Goal: Transaction & Acquisition: Book appointment/travel/reservation

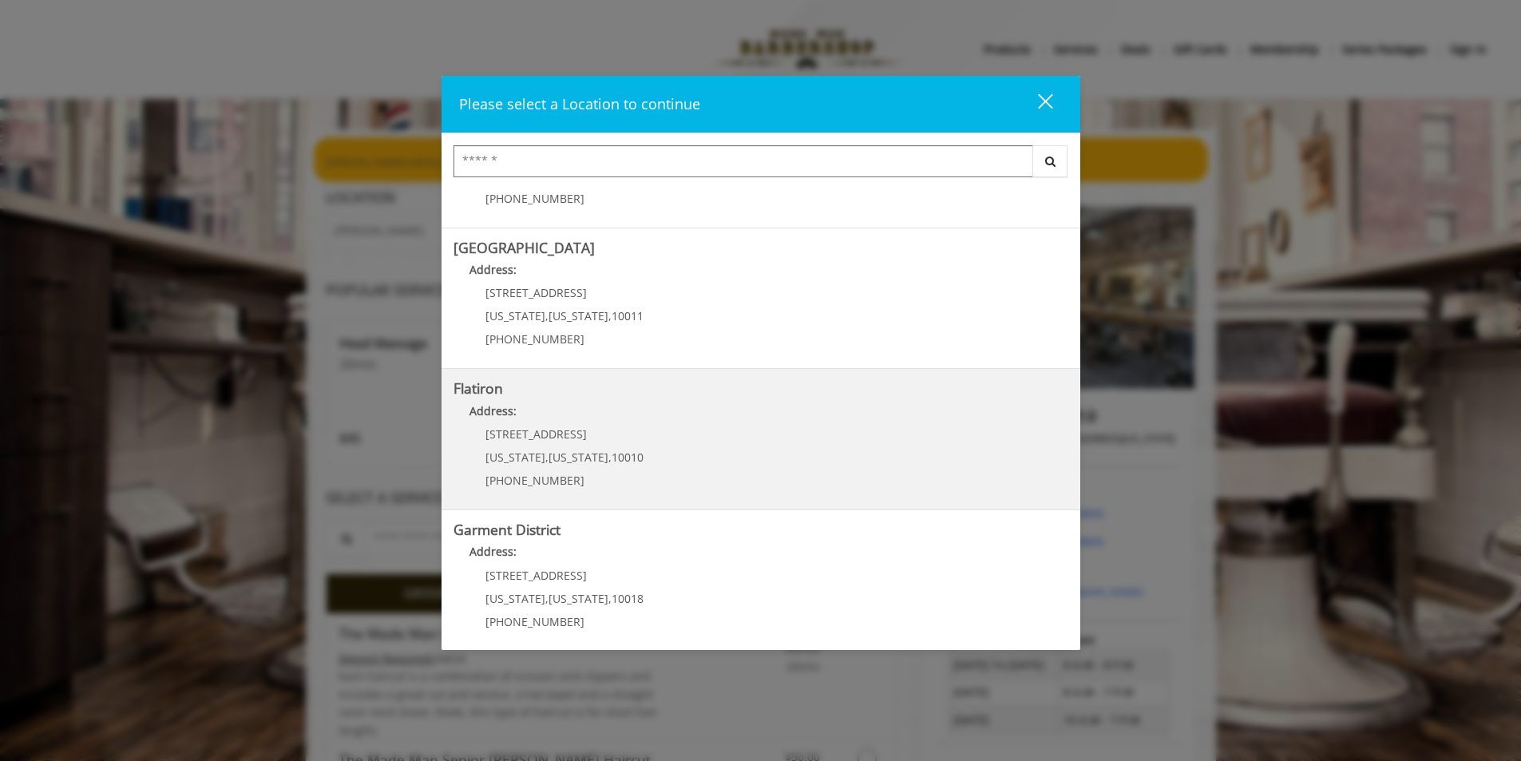
scroll to position [248, 0]
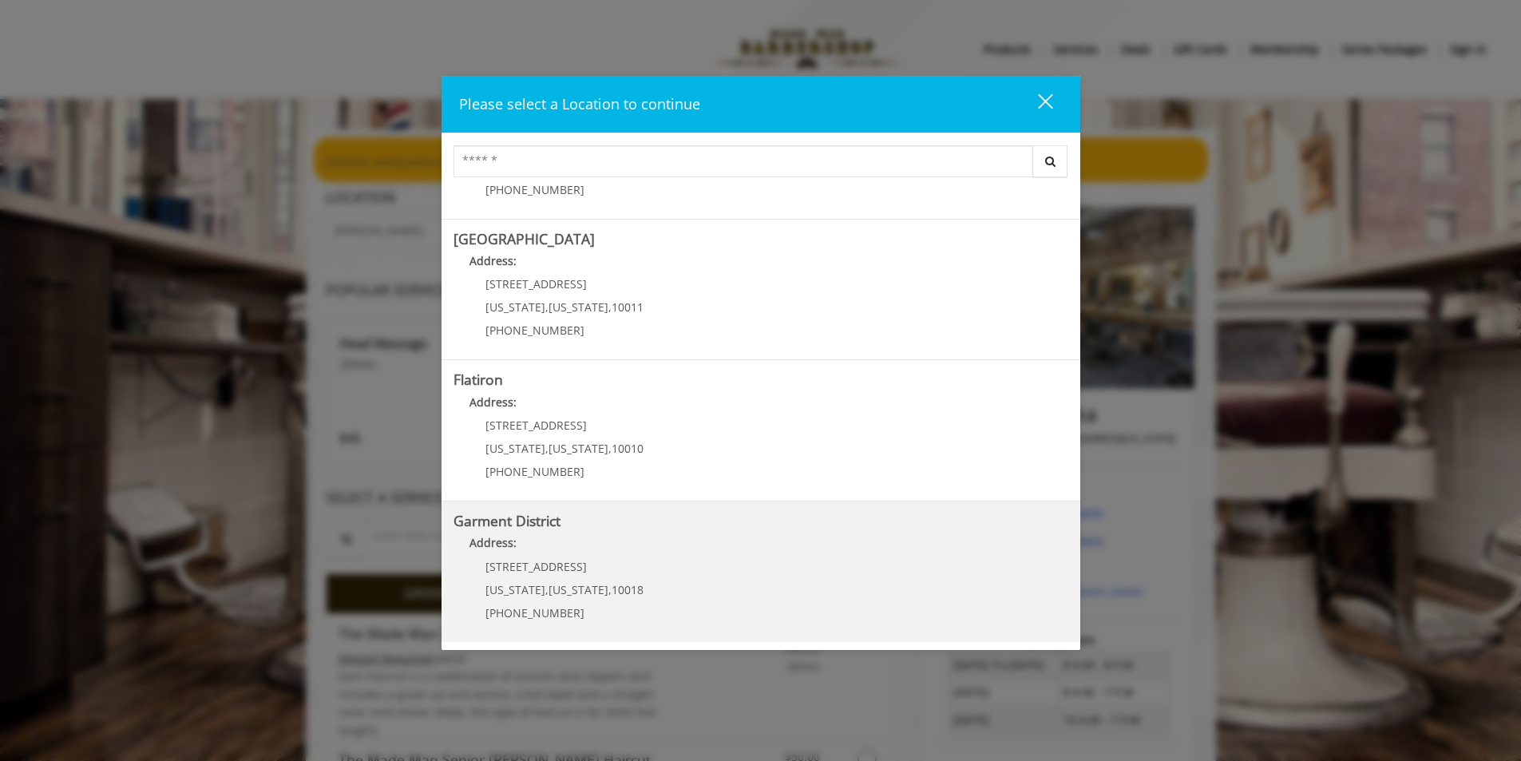
click at [653, 541] on District "Address:" at bounding box center [761, 547] width 615 height 26
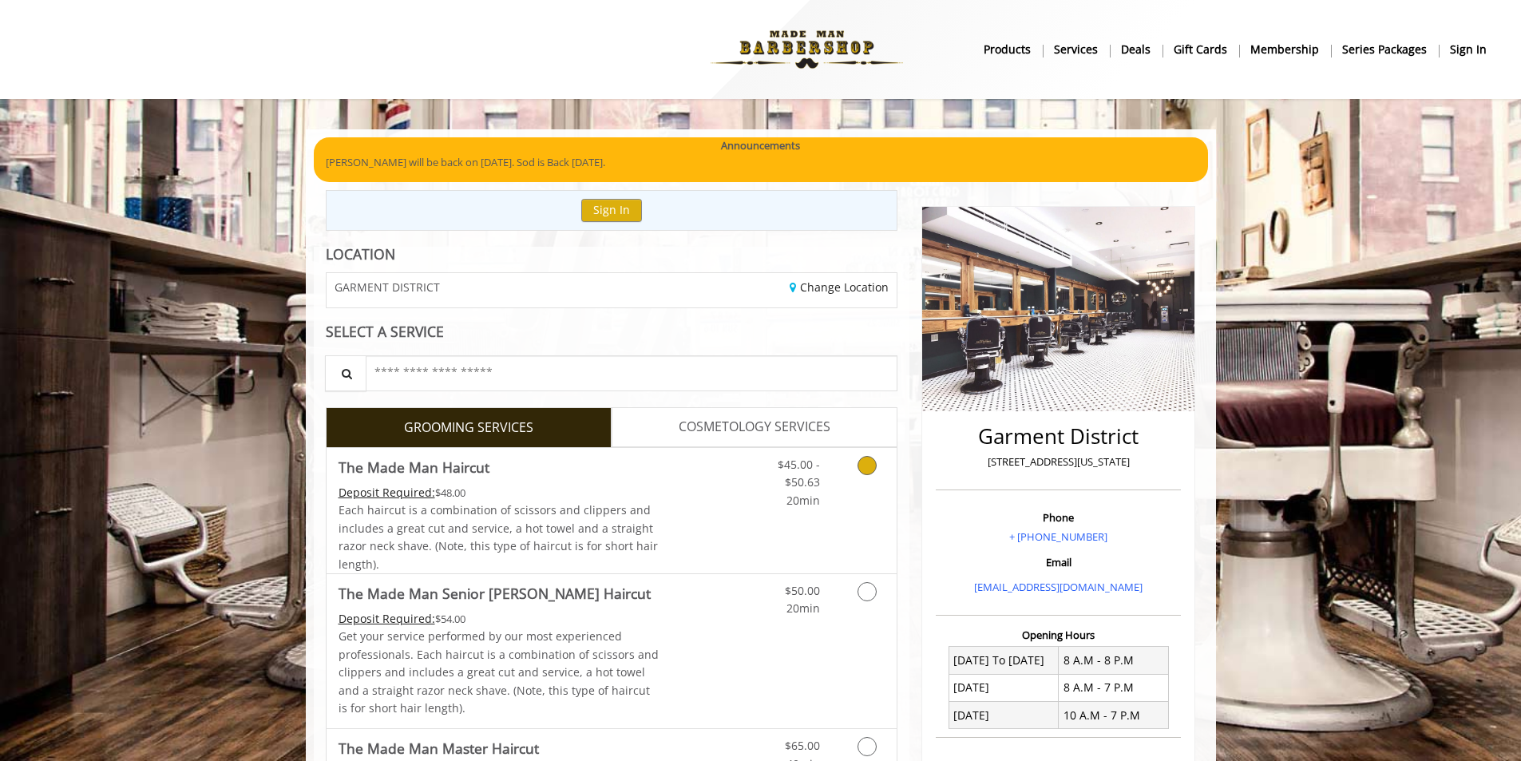
click at [863, 469] on icon "Grooming services" at bounding box center [867, 465] width 19 height 19
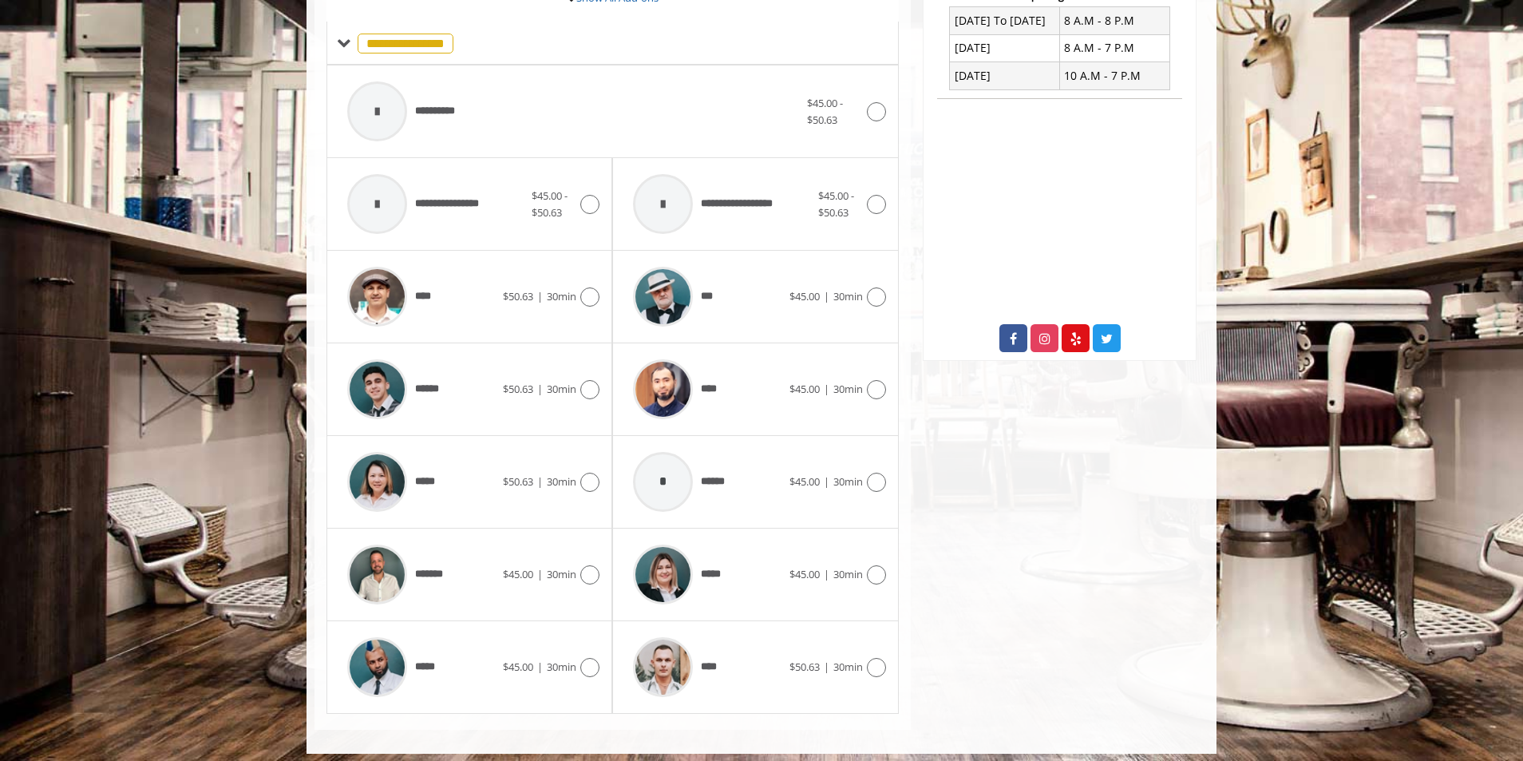
scroll to position [641, 0]
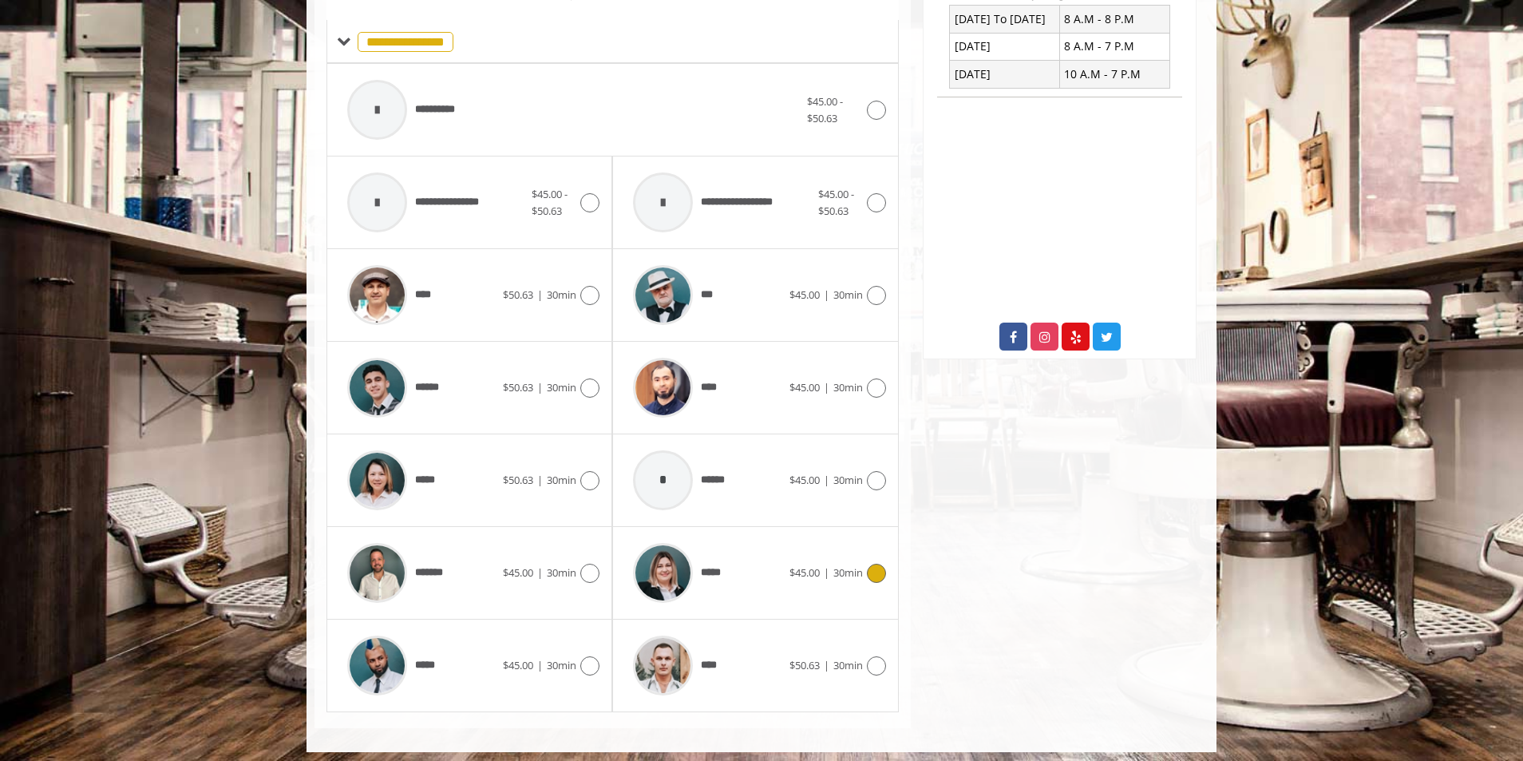
click at [873, 576] on icon at bounding box center [876, 573] width 19 height 19
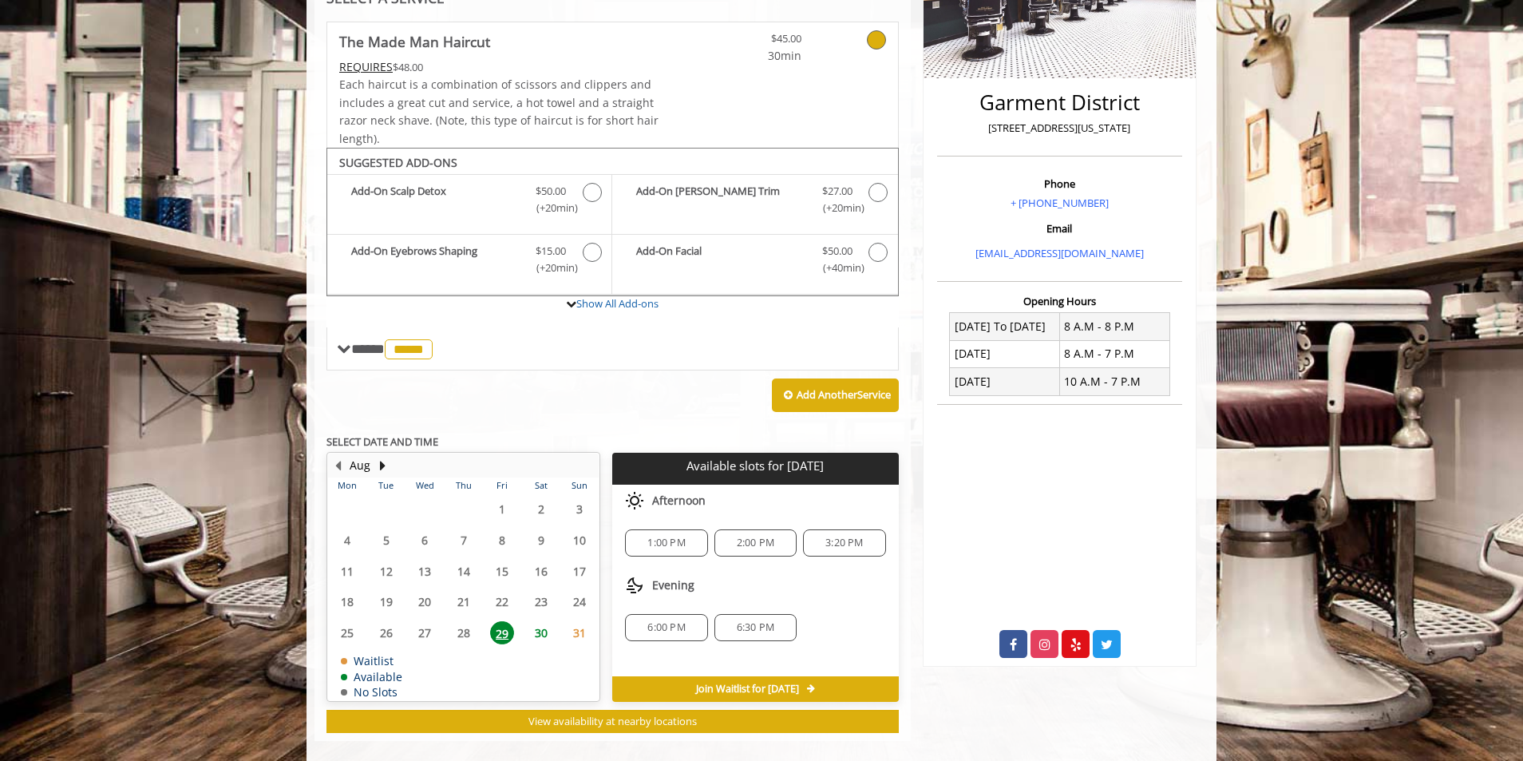
scroll to position [354, 0]
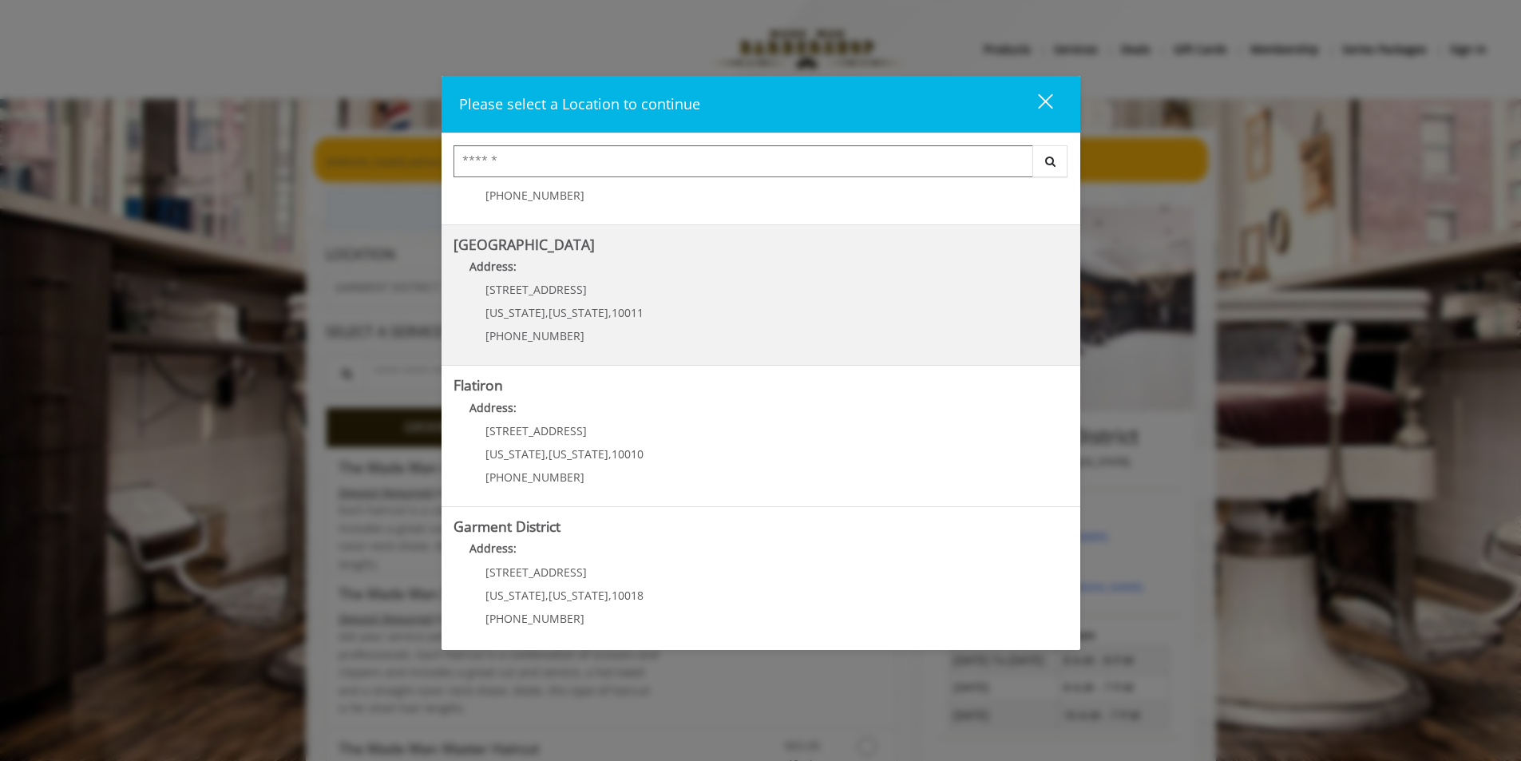
scroll to position [248, 0]
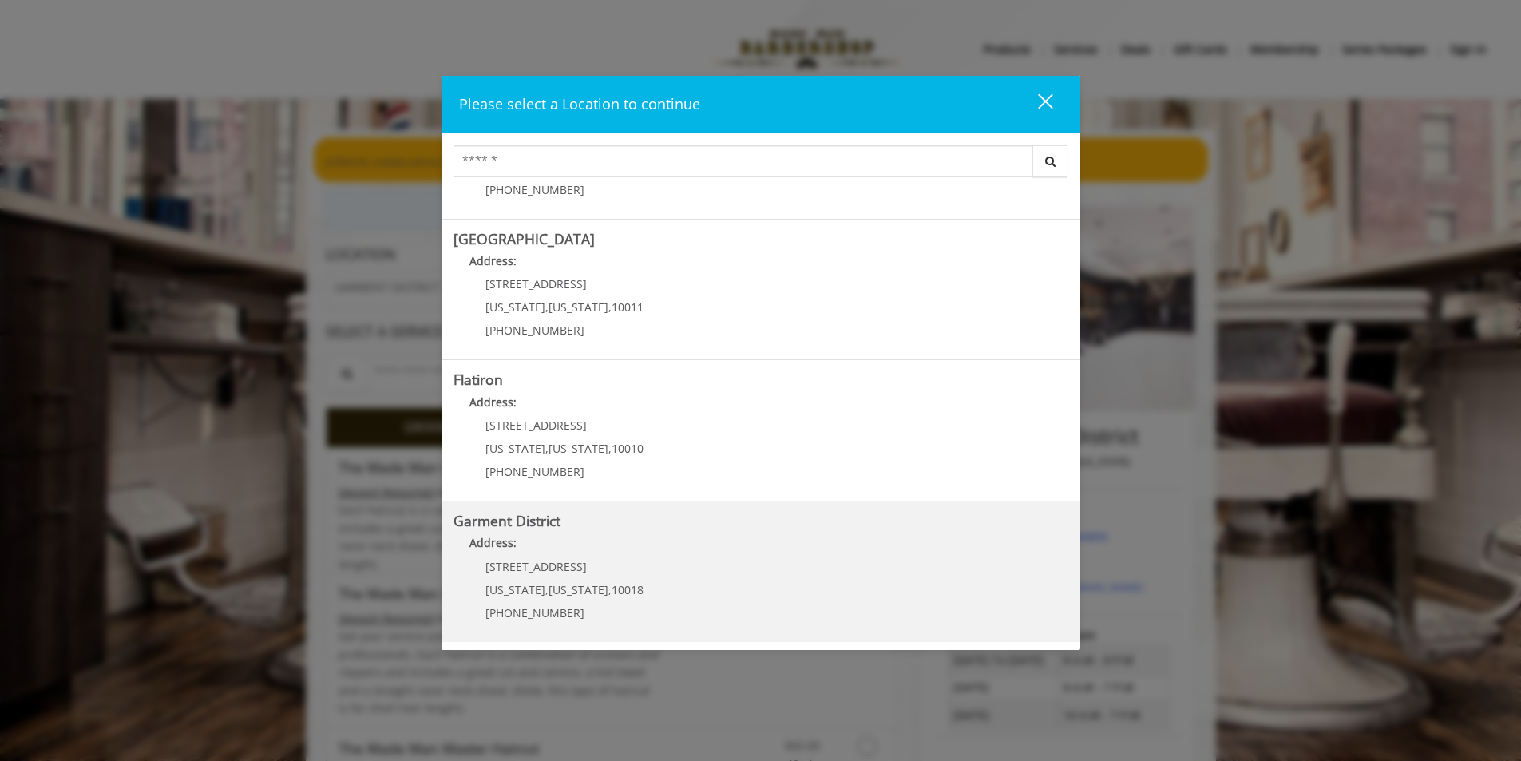
click at [691, 537] on District "Address:" at bounding box center [761, 547] width 615 height 26
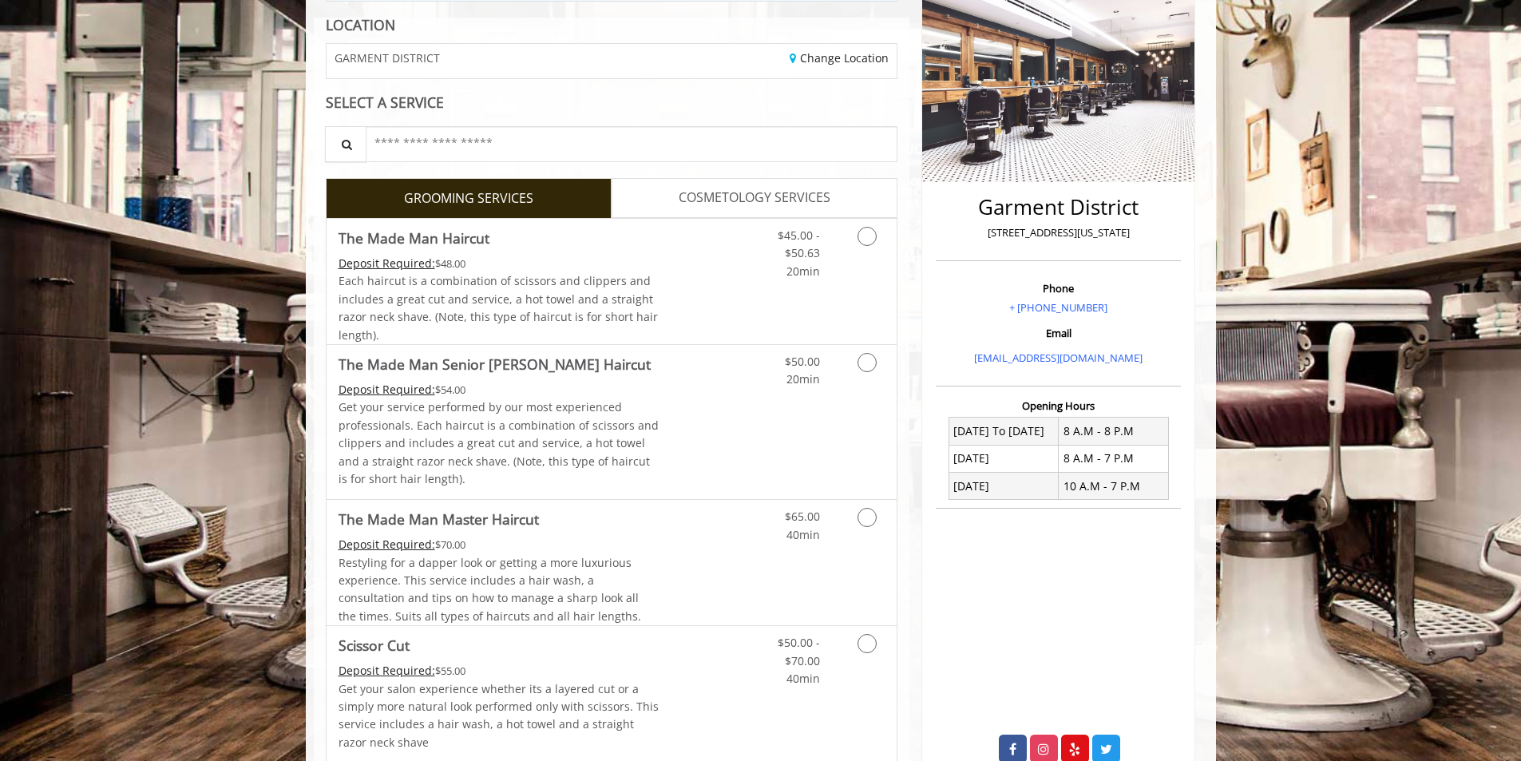
scroll to position [240, 0]
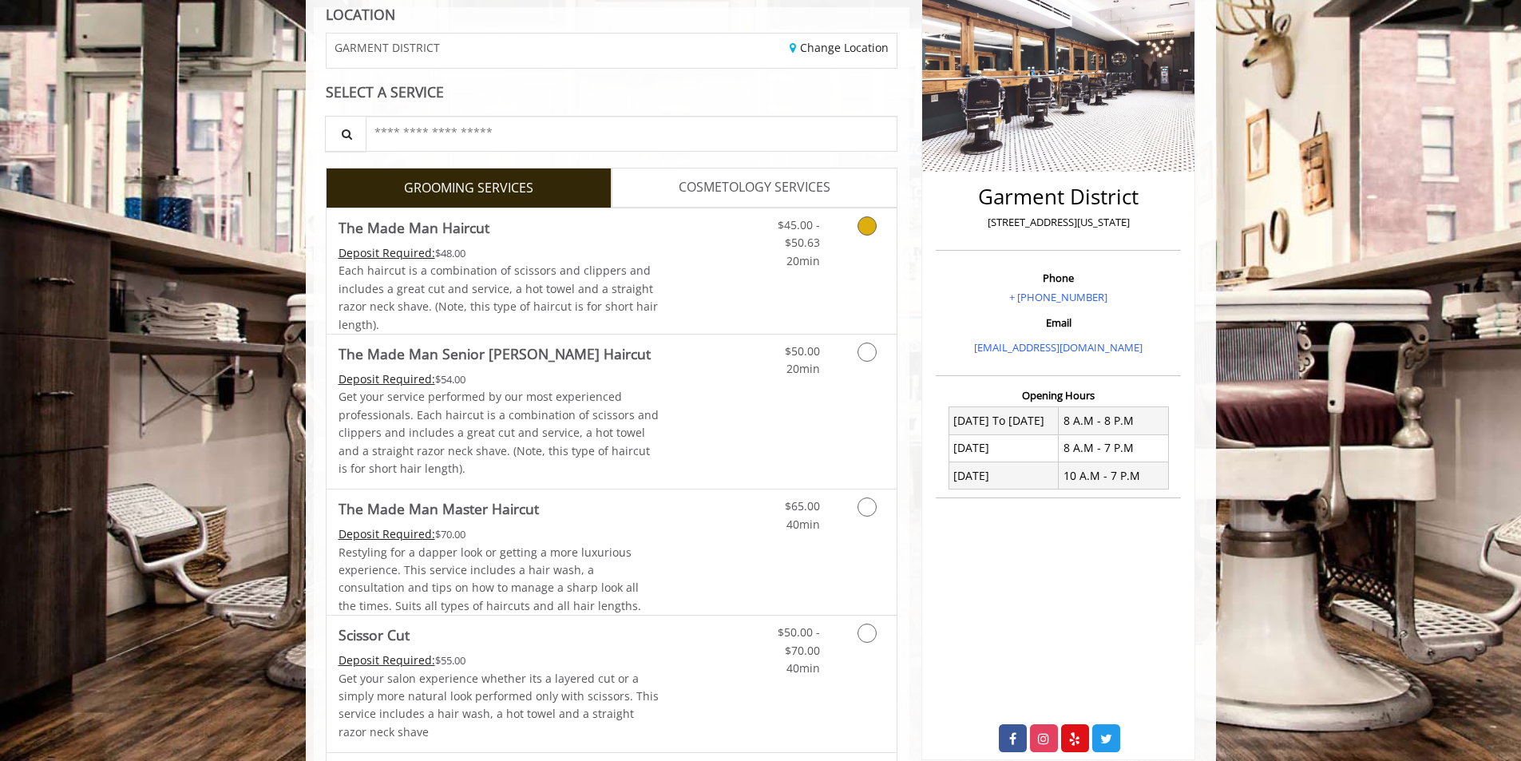
click at [872, 236] on link "Grooming services" at bounding box center [864, 238] width 41 height 61
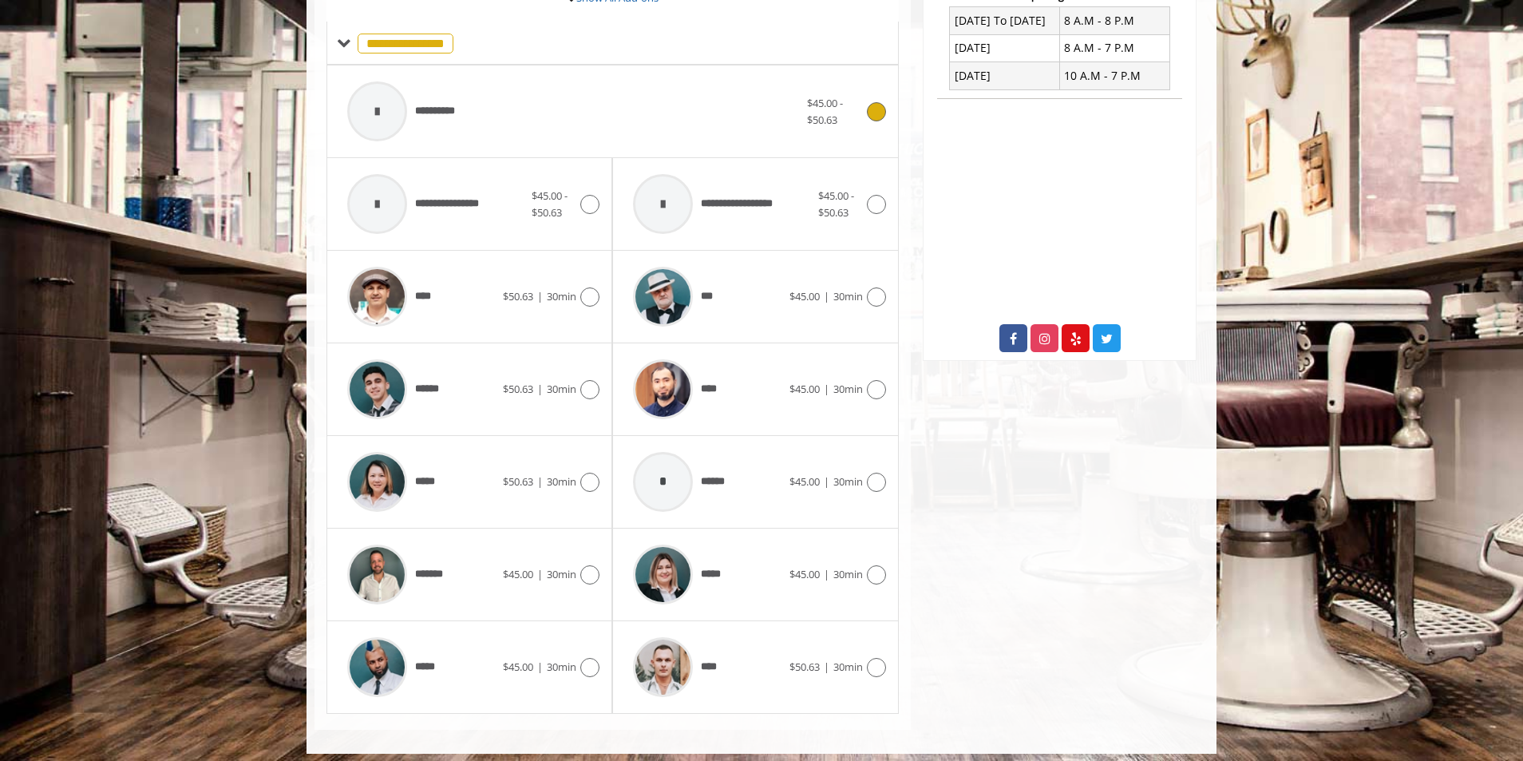
scroll to position [641, 0]
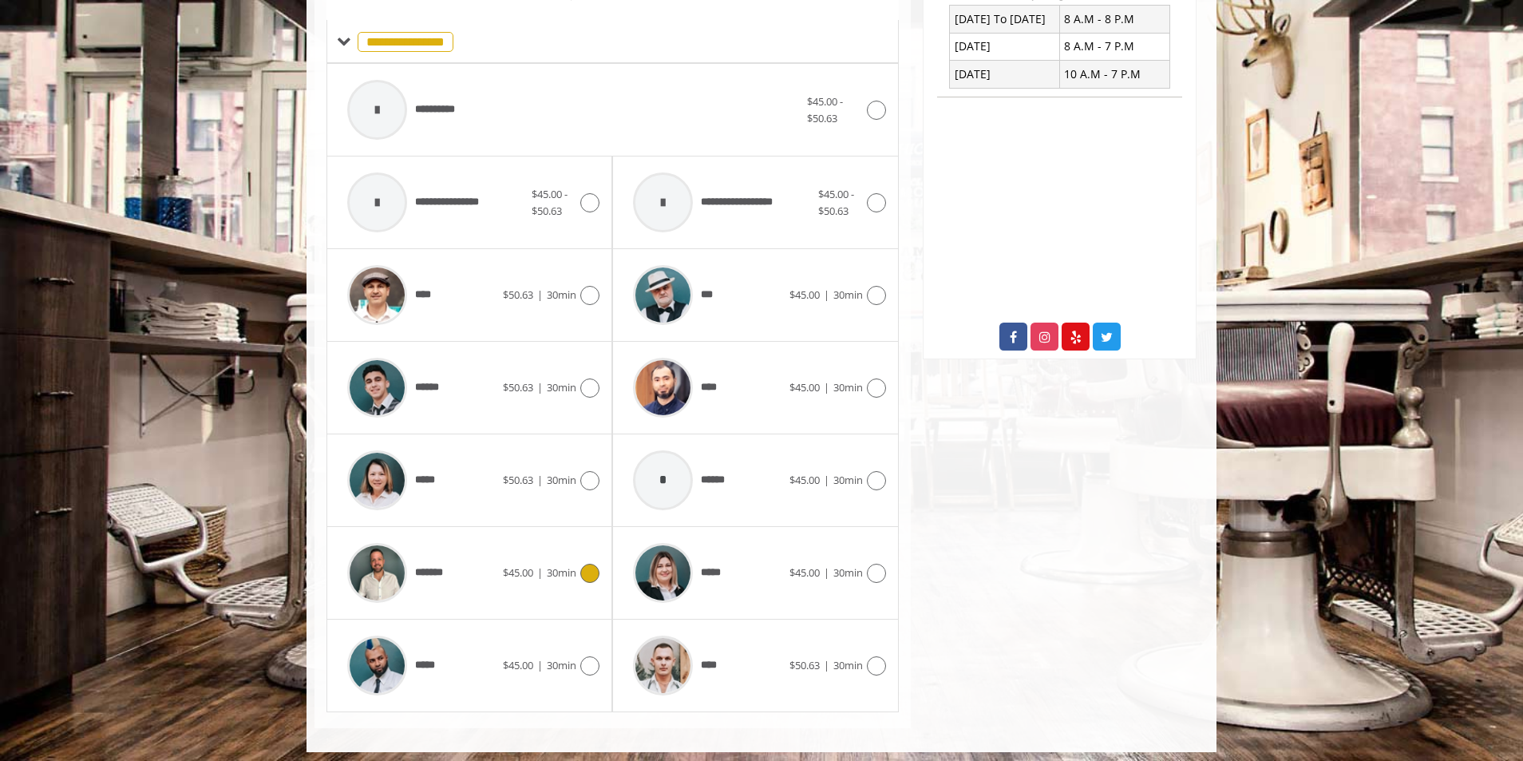
click at [594, 576] on icon at bounding box center [589, 573] width 19 height 19
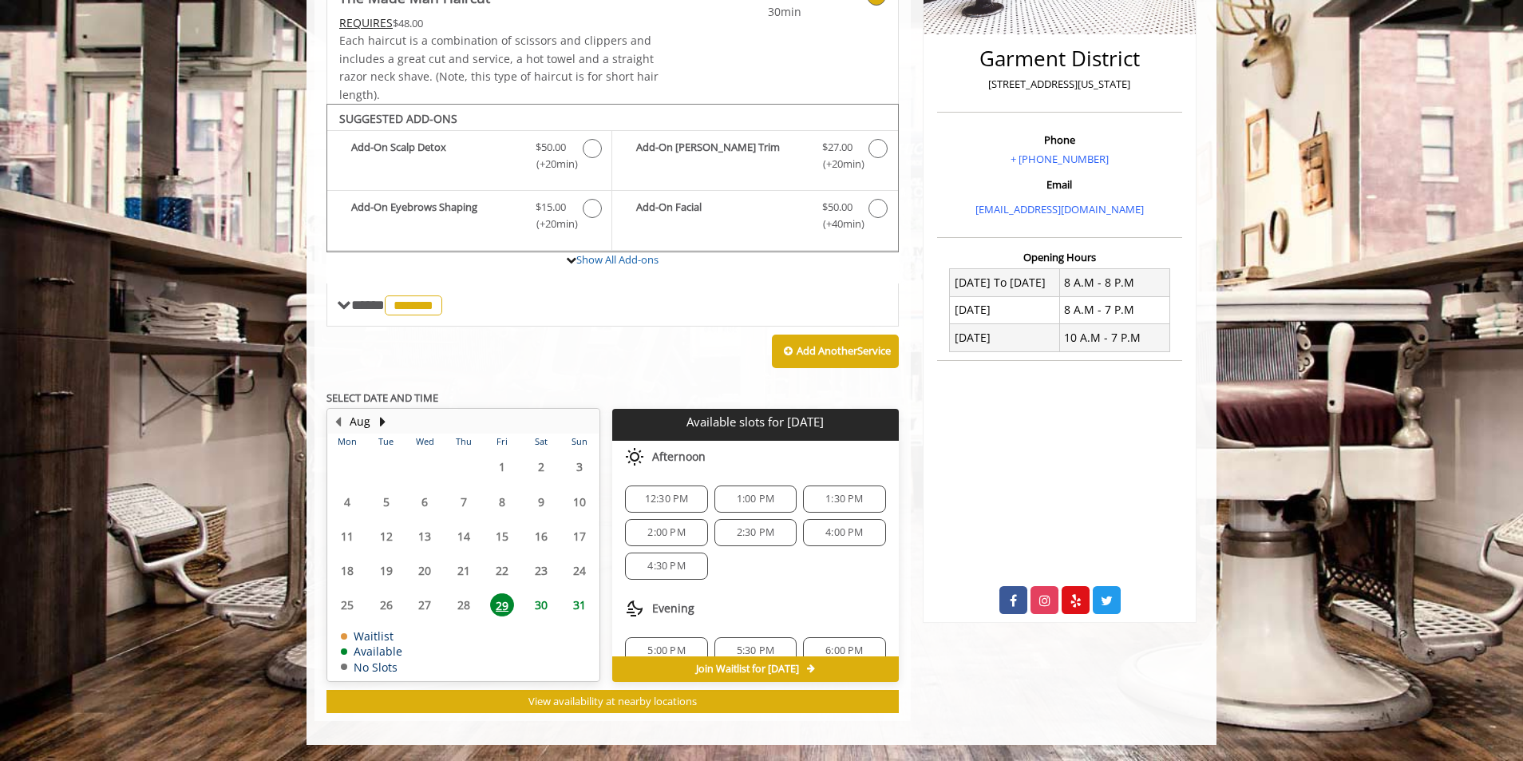
scroll to position [54, 0]
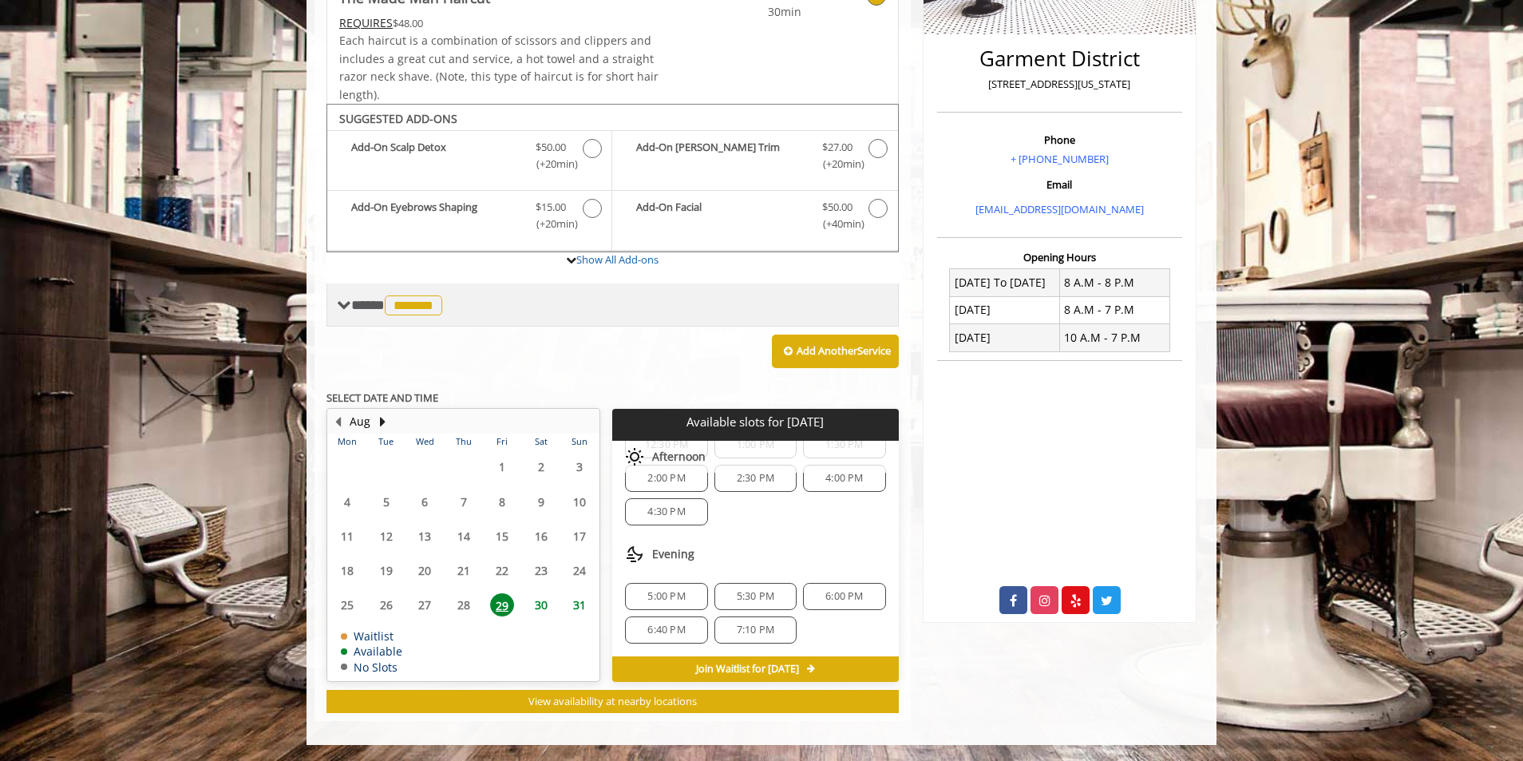
click at [384, 309] on span "**** ******* ********" at bounding box center [398, 305] width 95 height 14
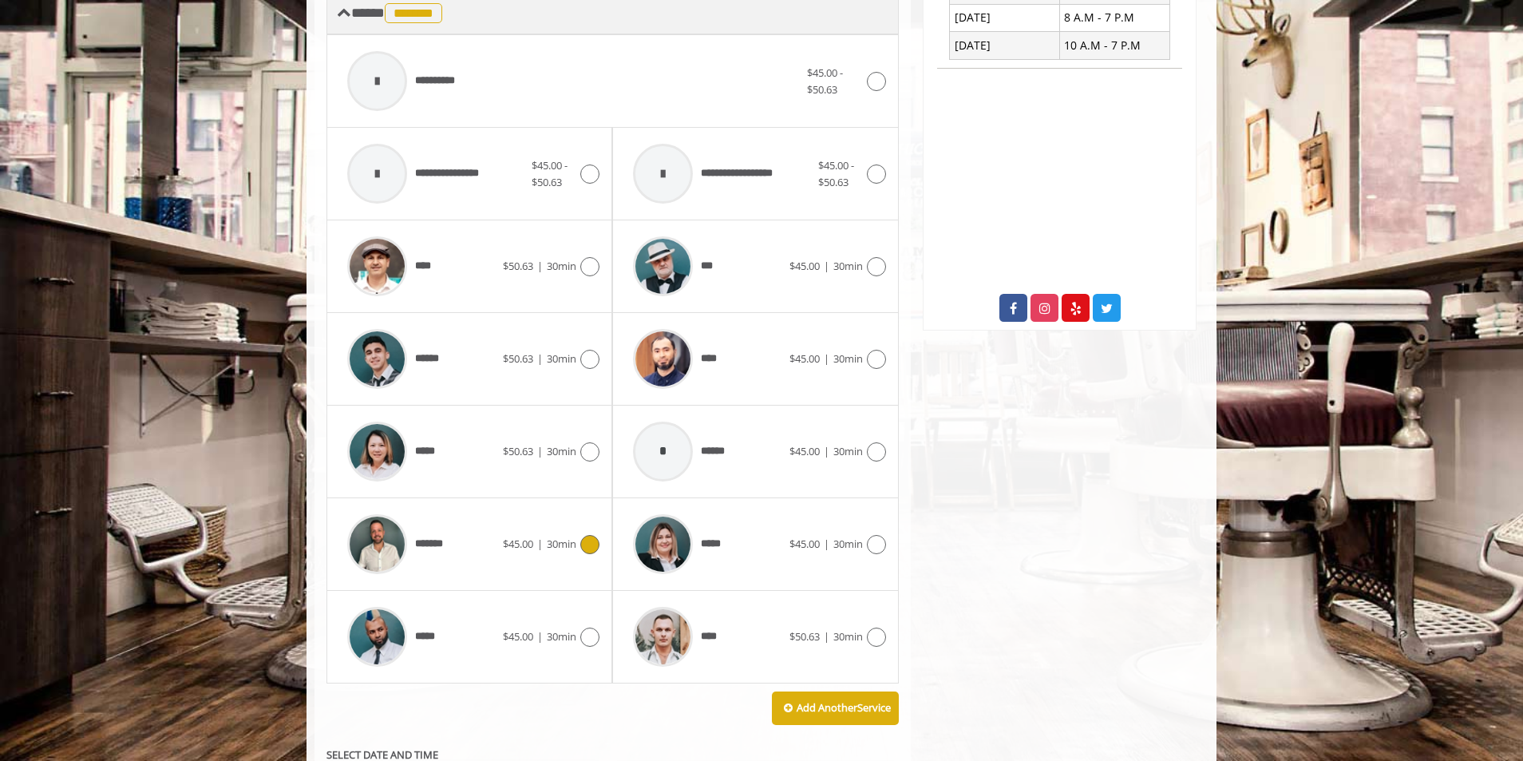
scroll to position [697, 0]
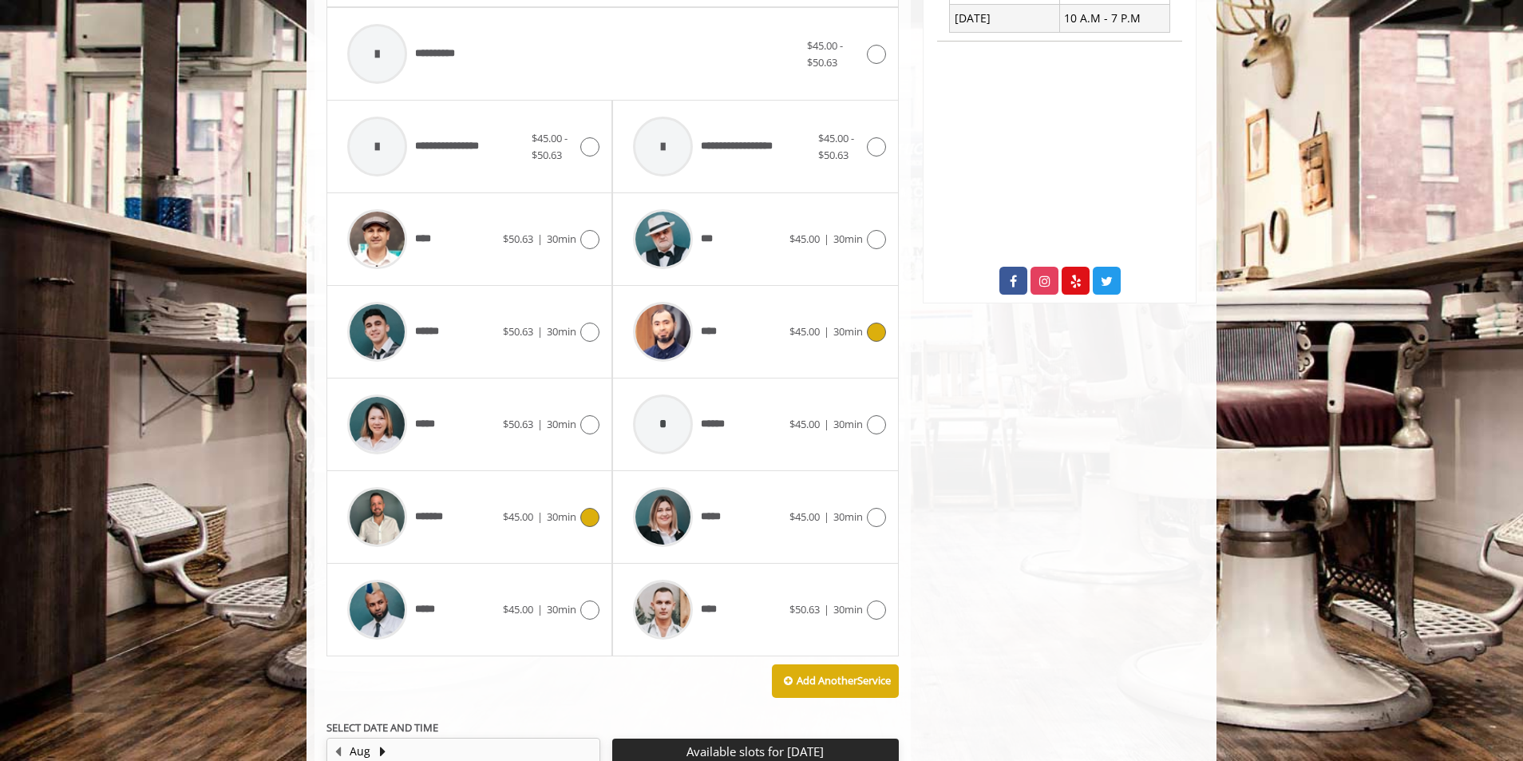
click at [869, 335] on icon at bounding box center [876, 332] width 19 height 19
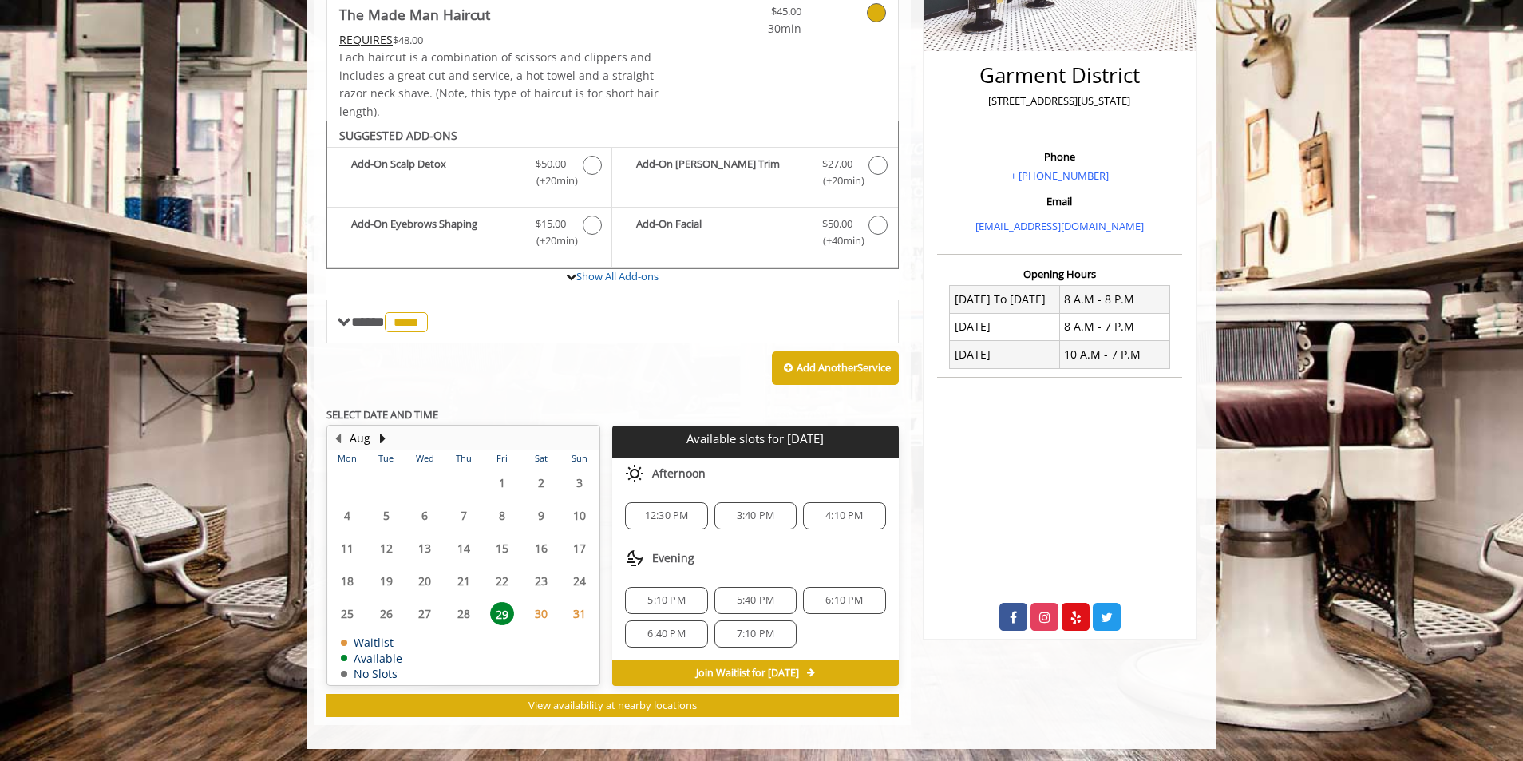
scroll to position [365, 0]
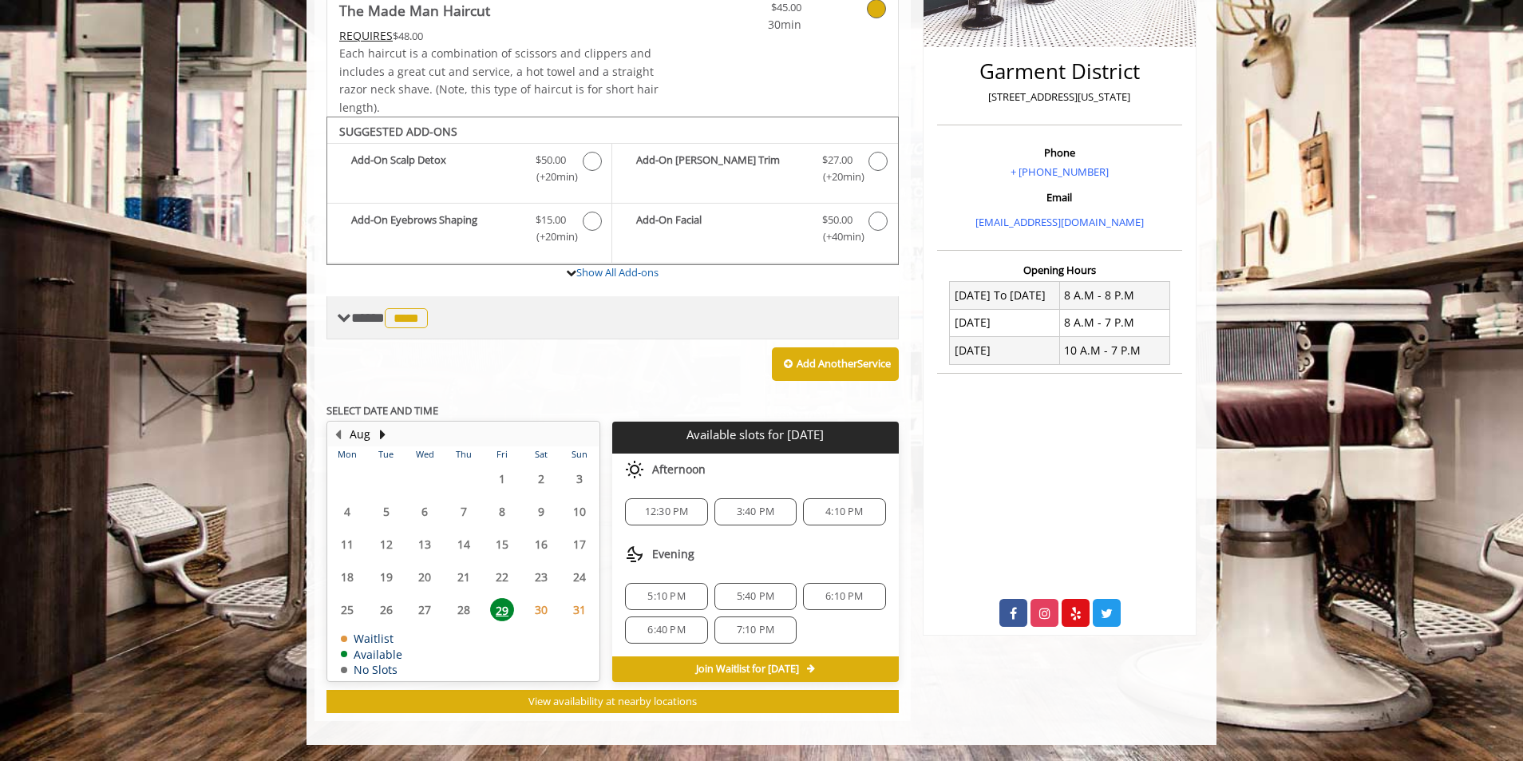
click at [370, 323] on span "**** **** ********" at bounding box center [391, 318] width 81 height 14
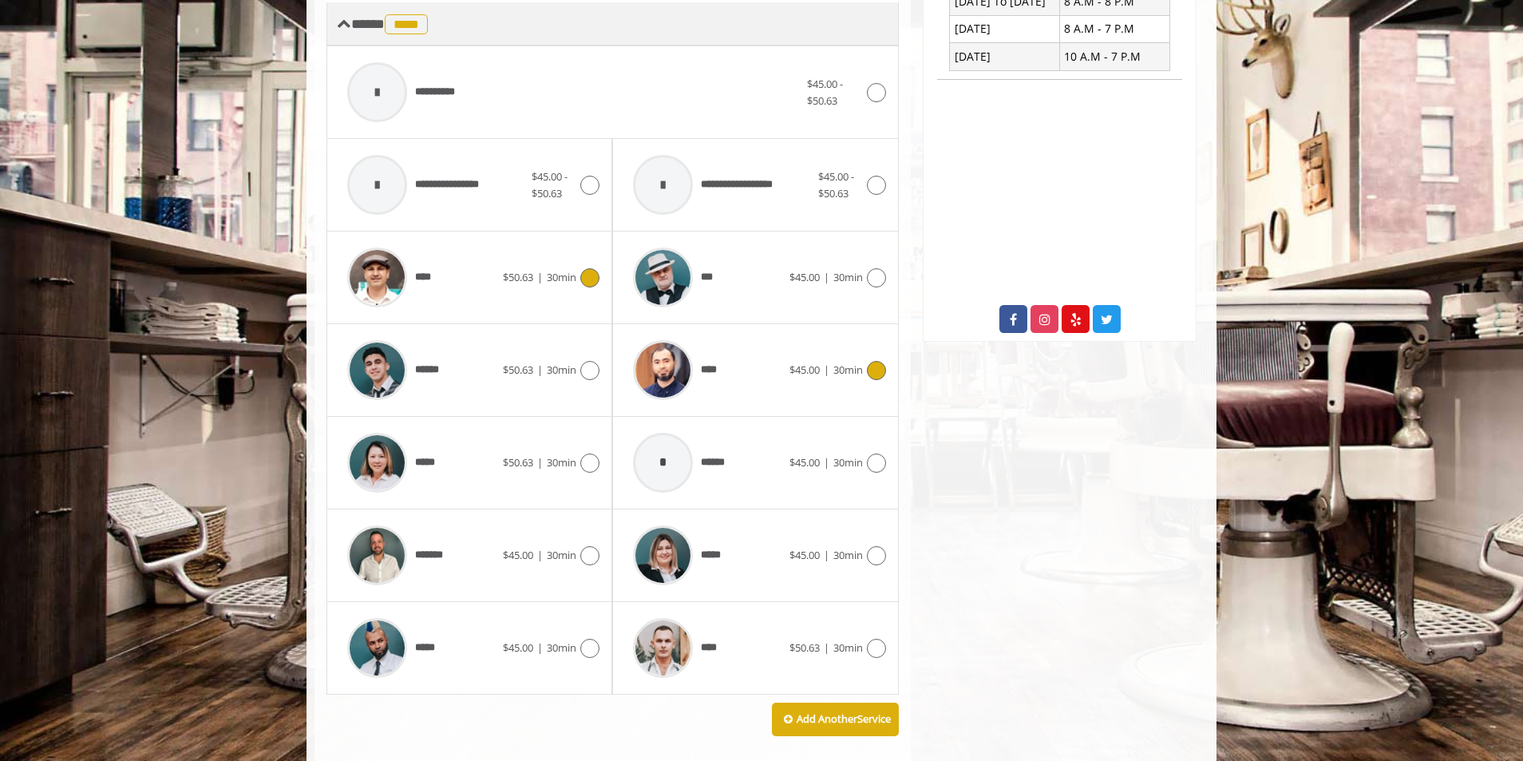
scroll to position [684, 0]
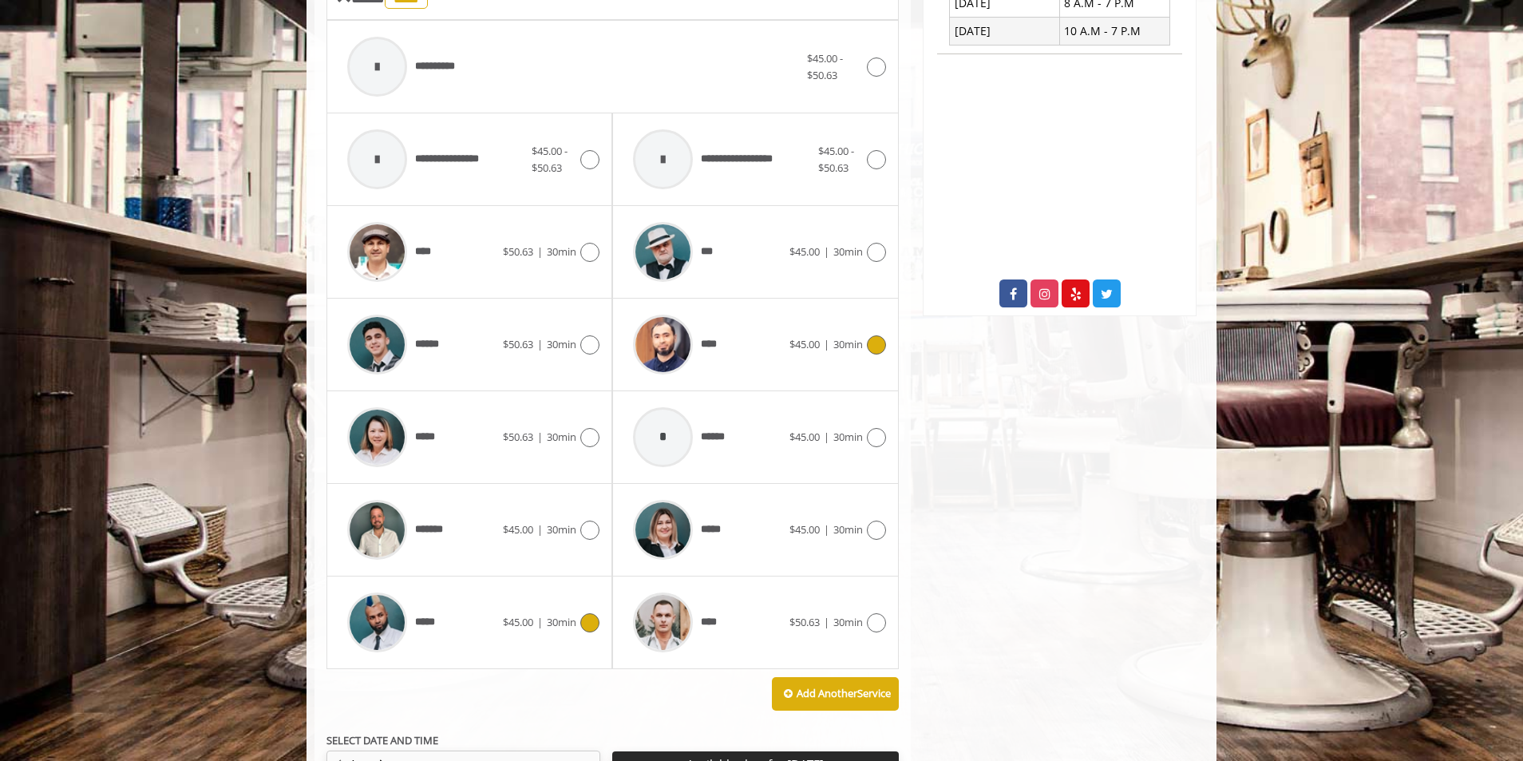
click at [588, 624] on icon at bounding box center [589, 622] width 19 height 19
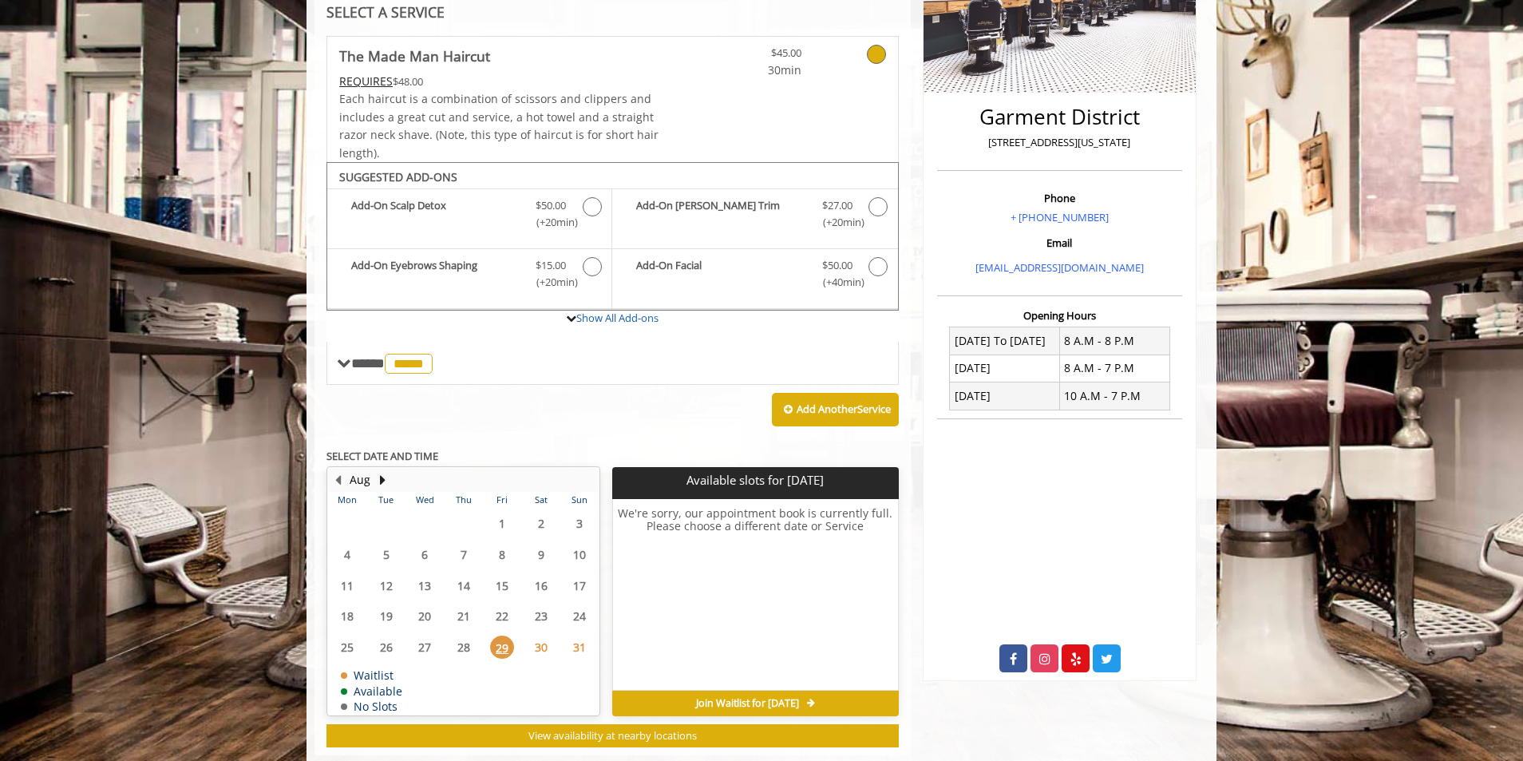
scroll to position [354, 0]
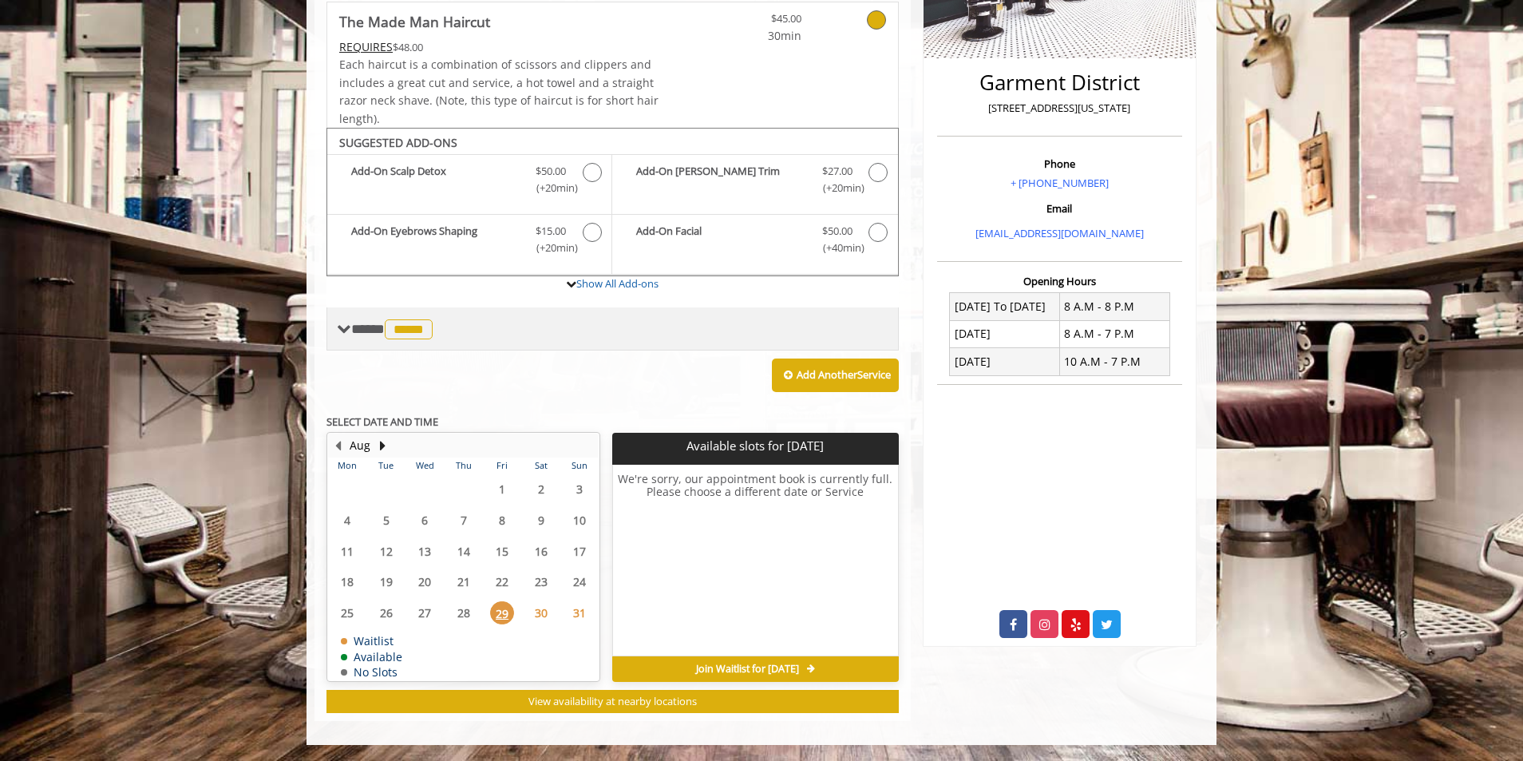
click at [363, 325] on span "**** ***** ********" at bounding box center [393, 329] width 85 height 14
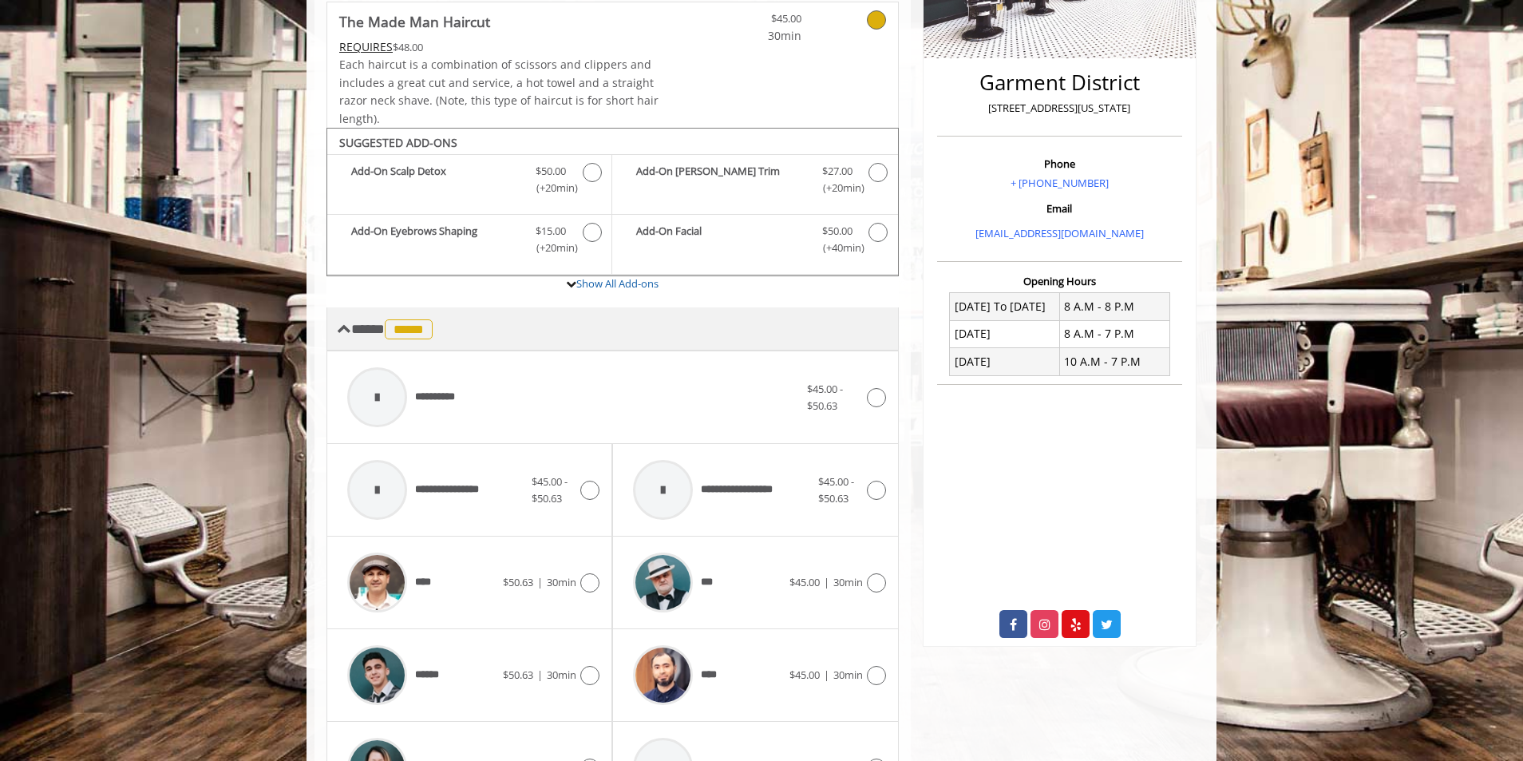
scroll to position [673, 0]
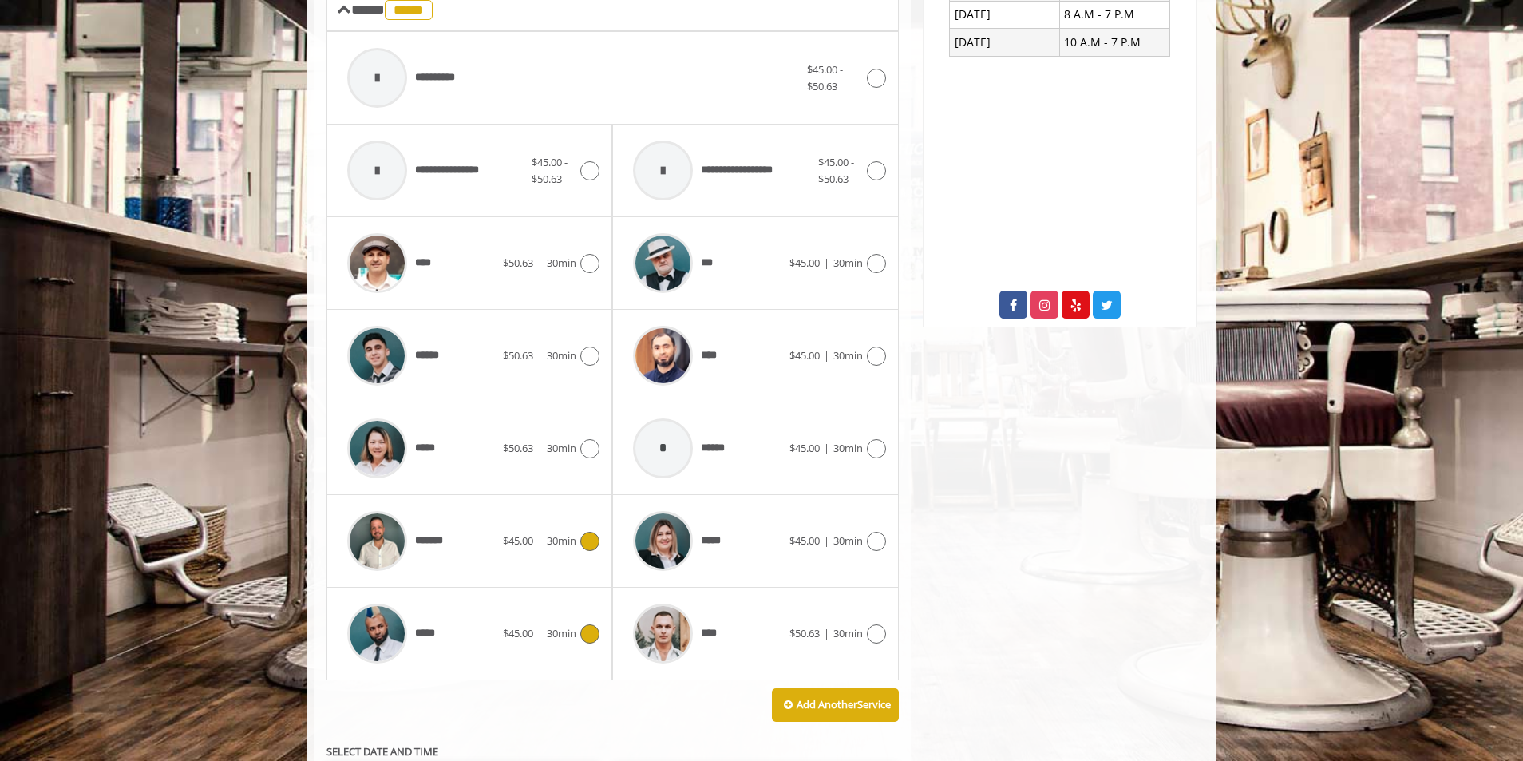
click at [587, 540] on icon at bounding box center [589, 541] width 19 height 19
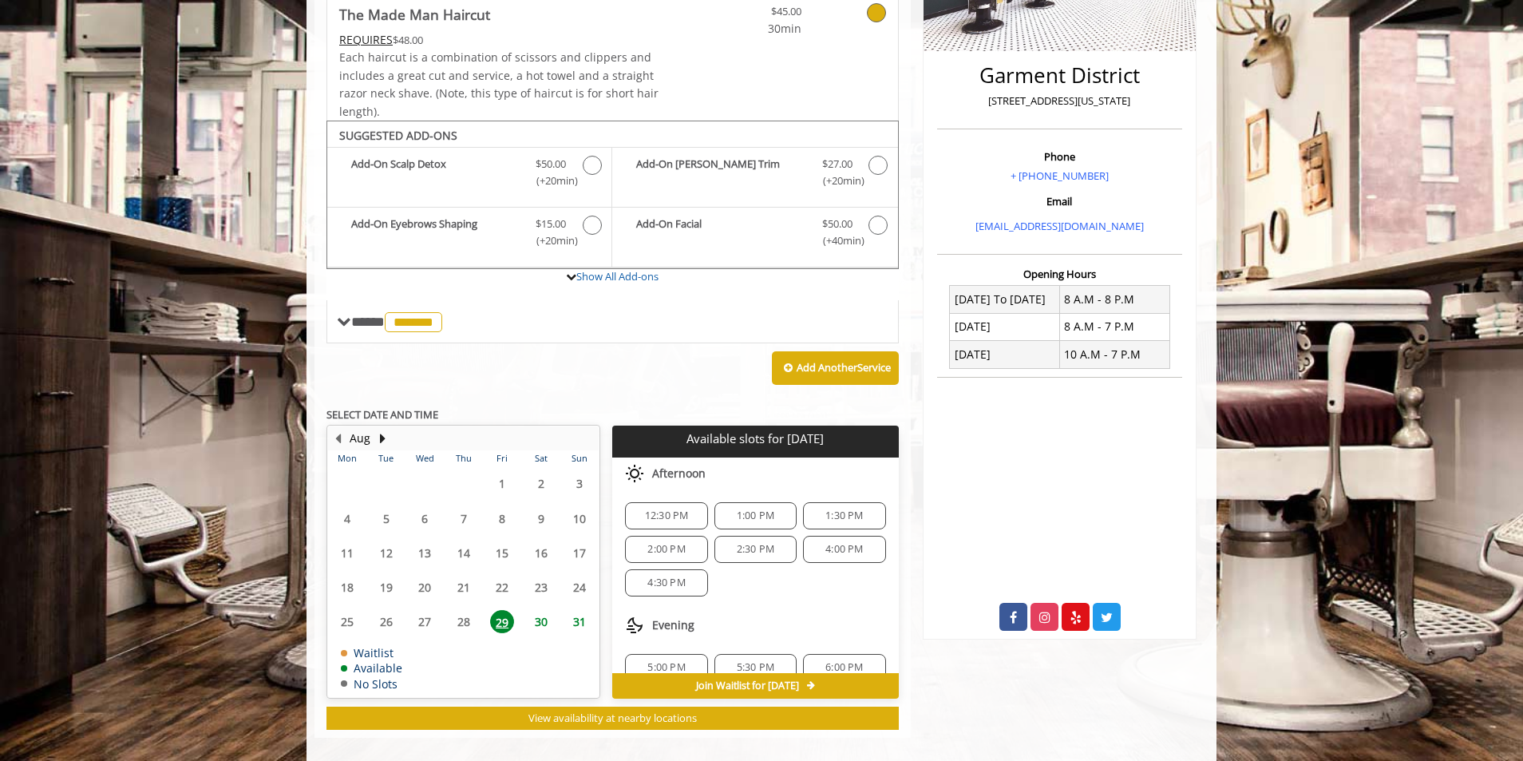
scroll to position [378, 0]
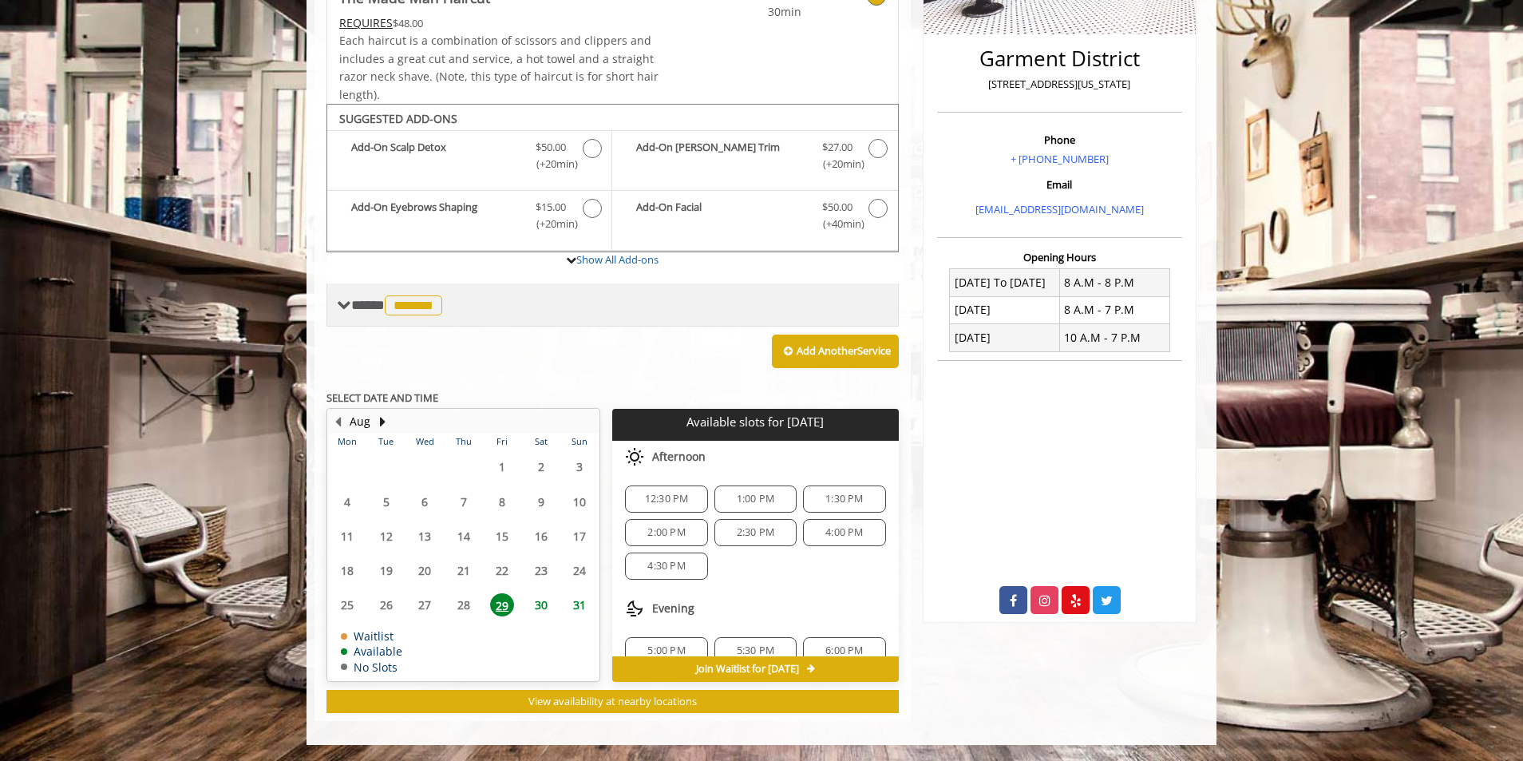
click at [374, 309] on span "**** ******* ********" at bounding box center [398, 305] width 95 height 14
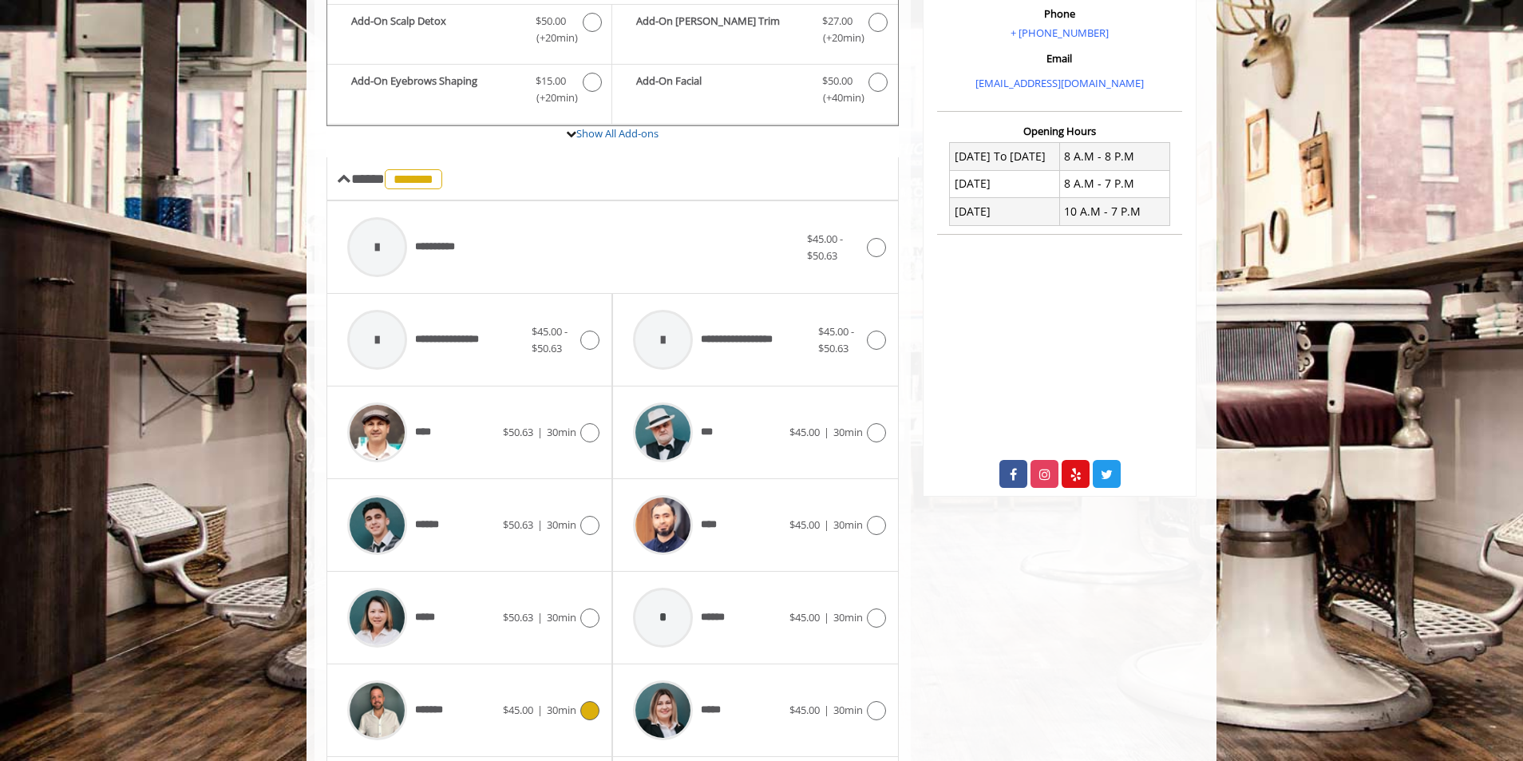
scroll to position [697, 0]
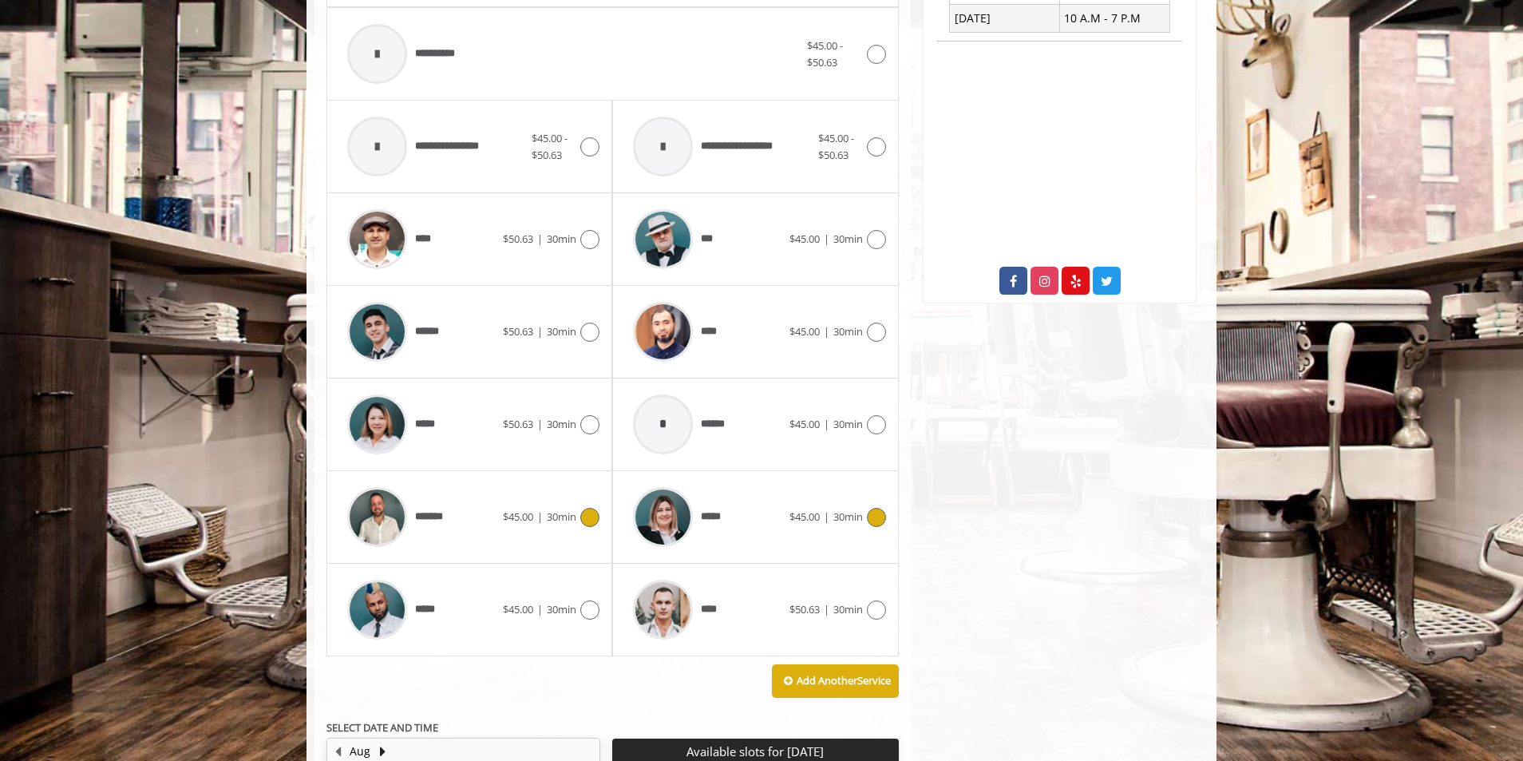
click at [869, 513] on icon at bounding box center [876, 517] width 19 height 19
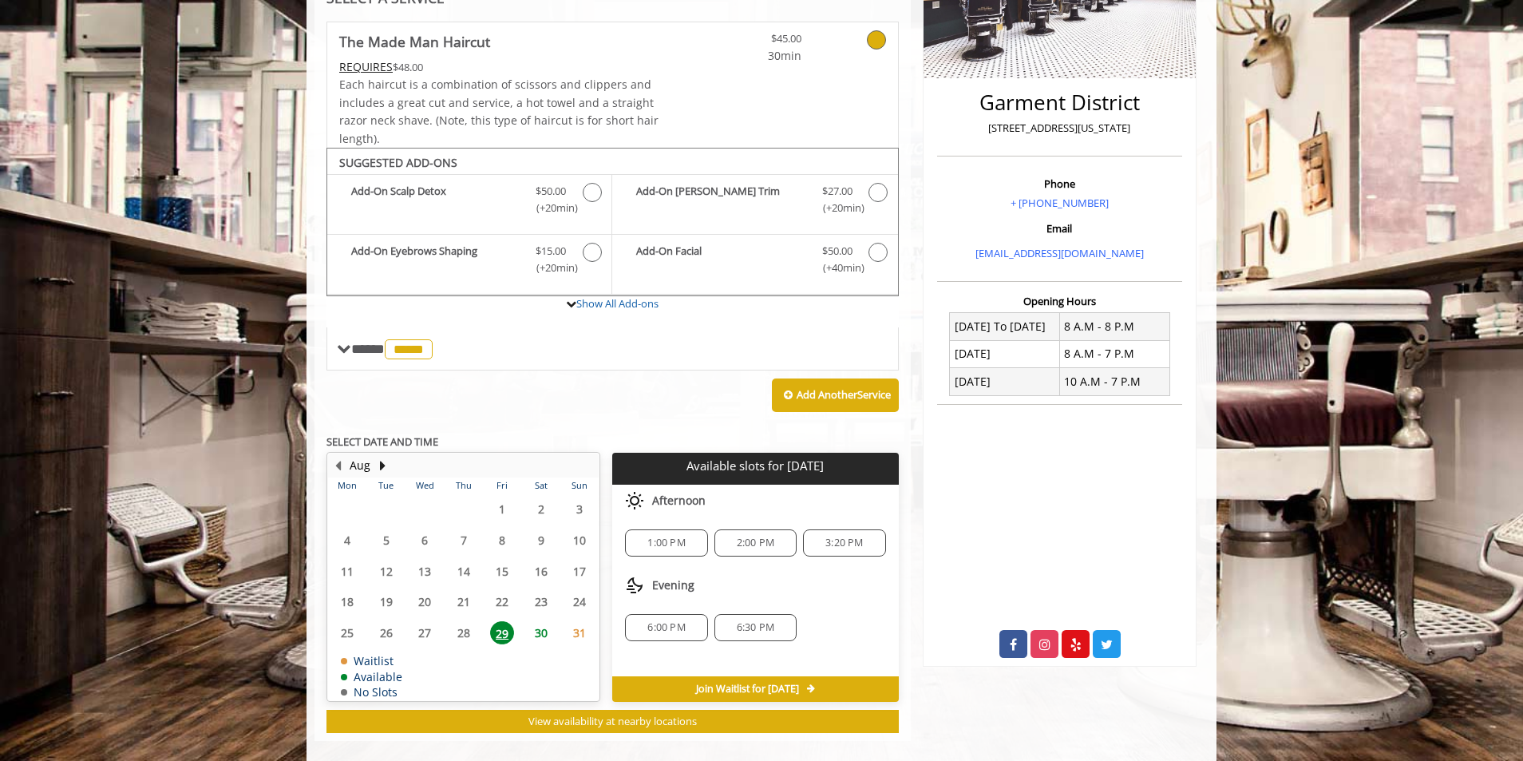
scroll to position [354, 0]
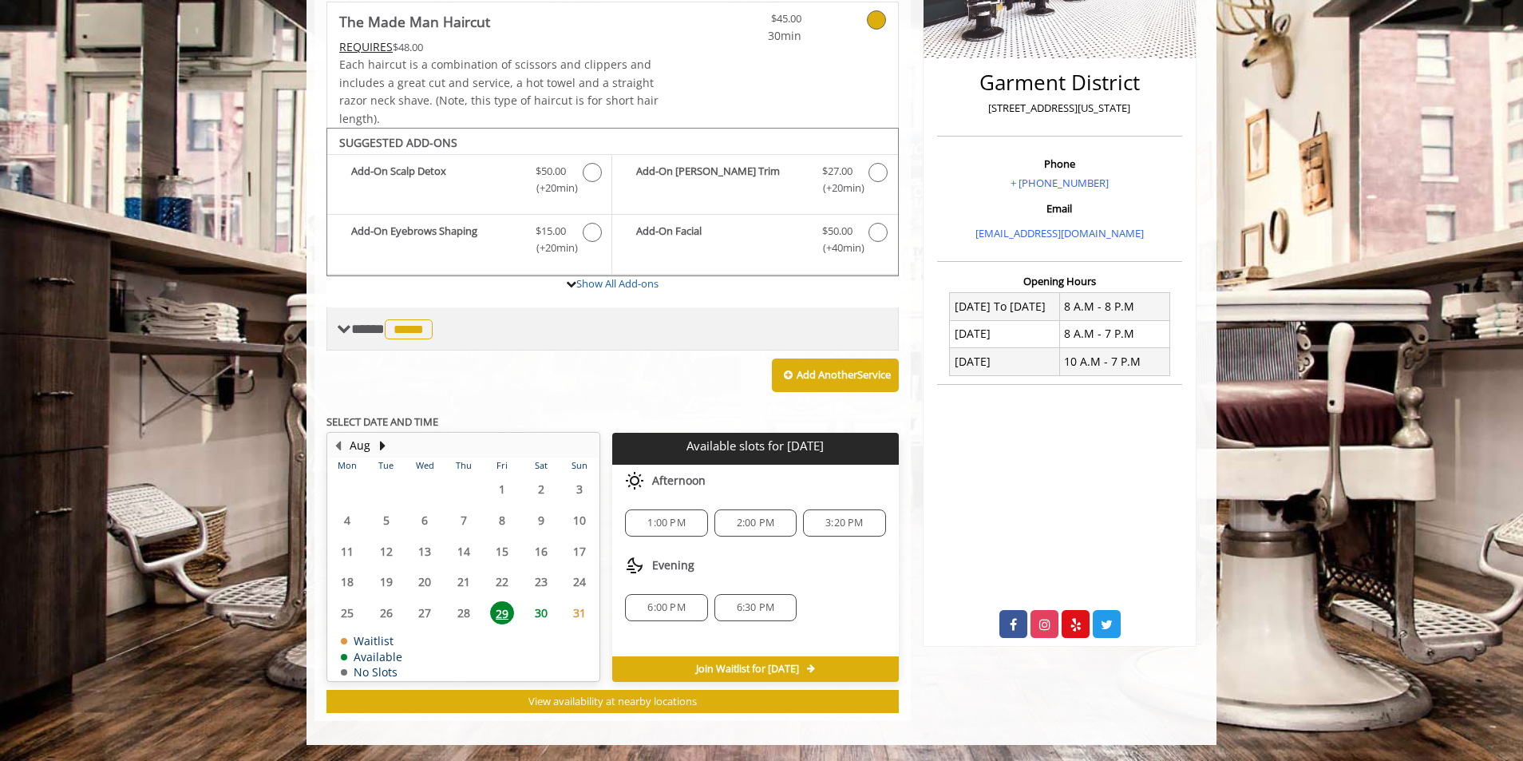
click at [363, 332] on span "**** ***** ********" at bounding box center [393, 329] width 85 height 14
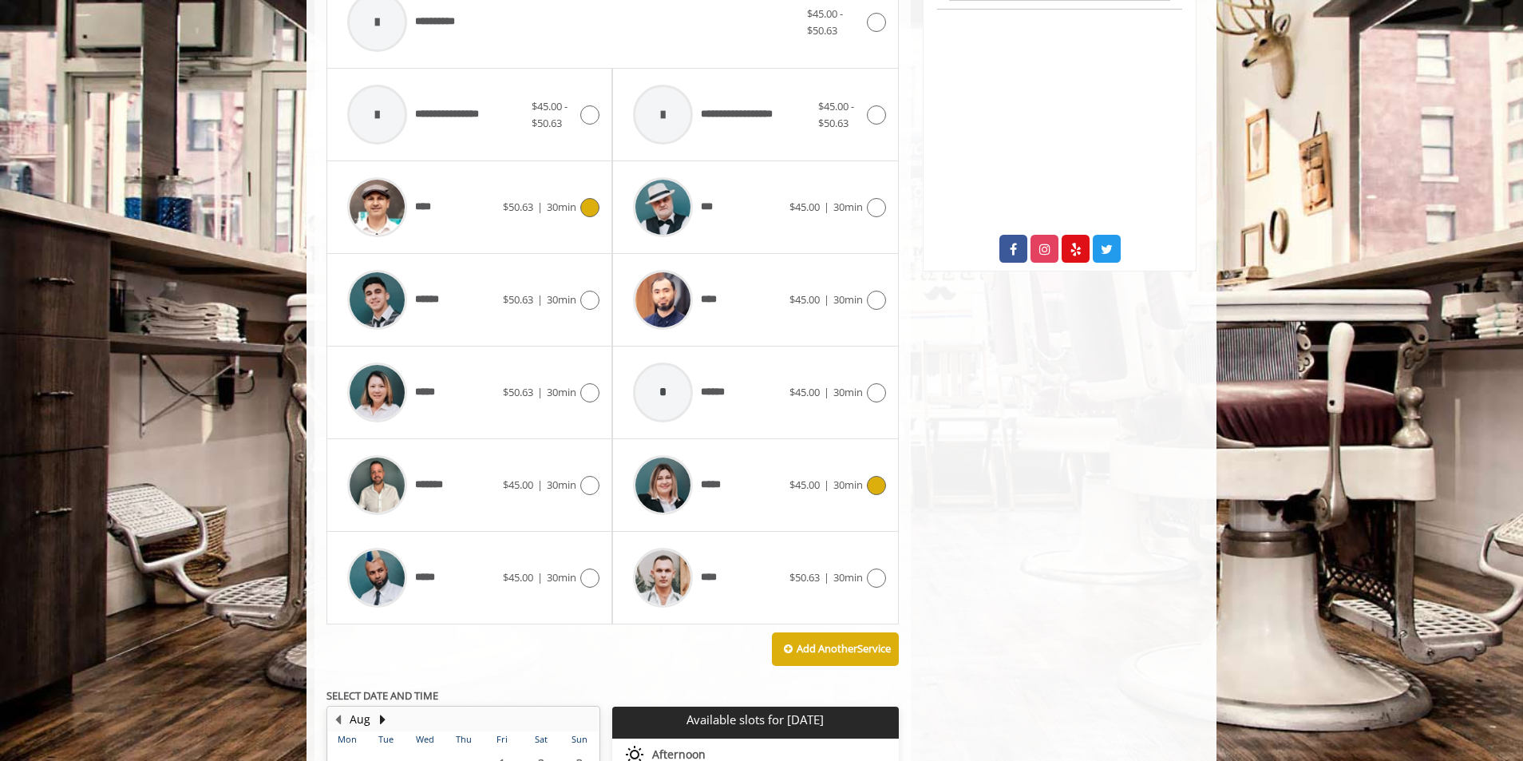
scroll to position [753, 0]
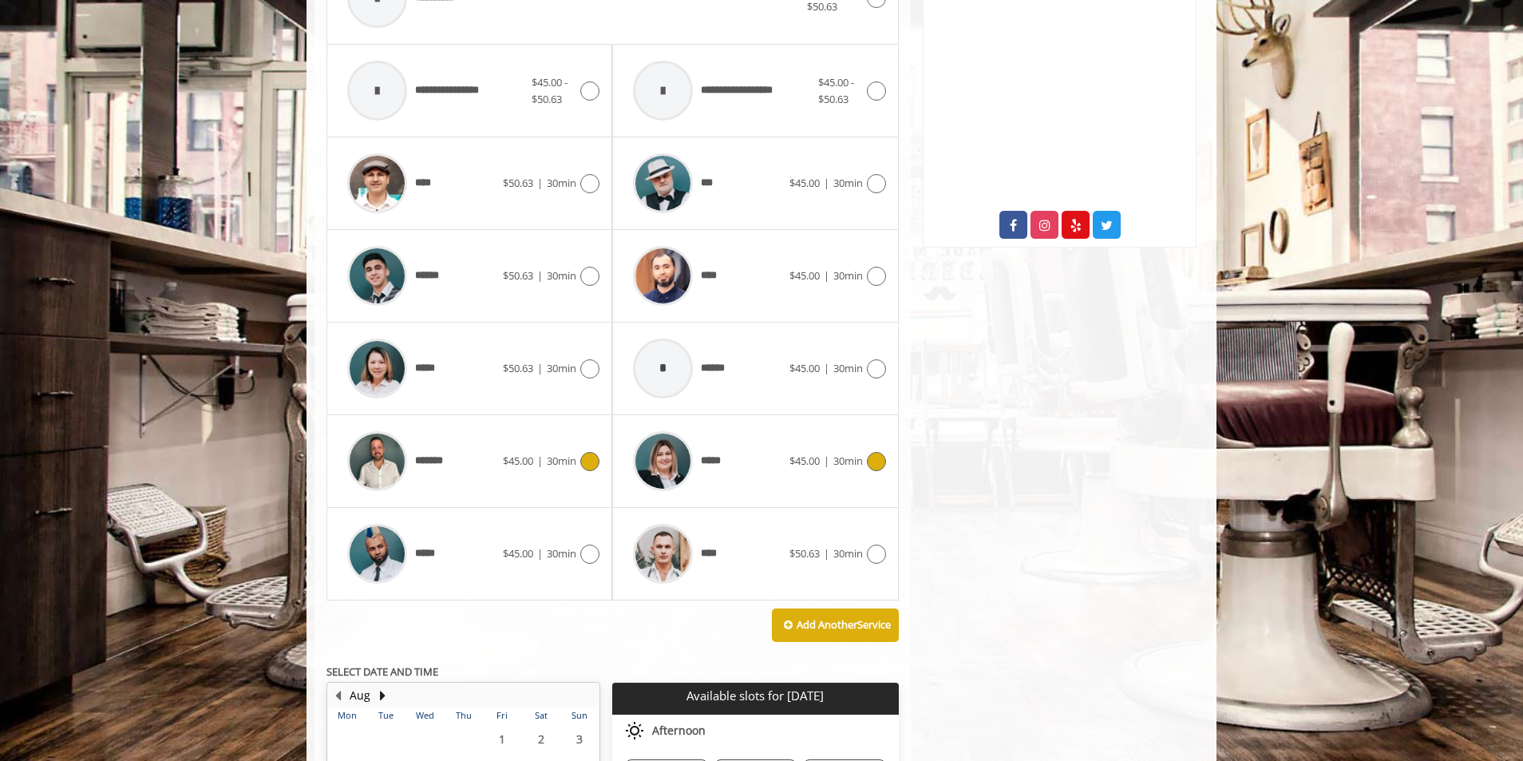
click at [587, 470] on icon at bounding box center [589, 461] width 19 height 19
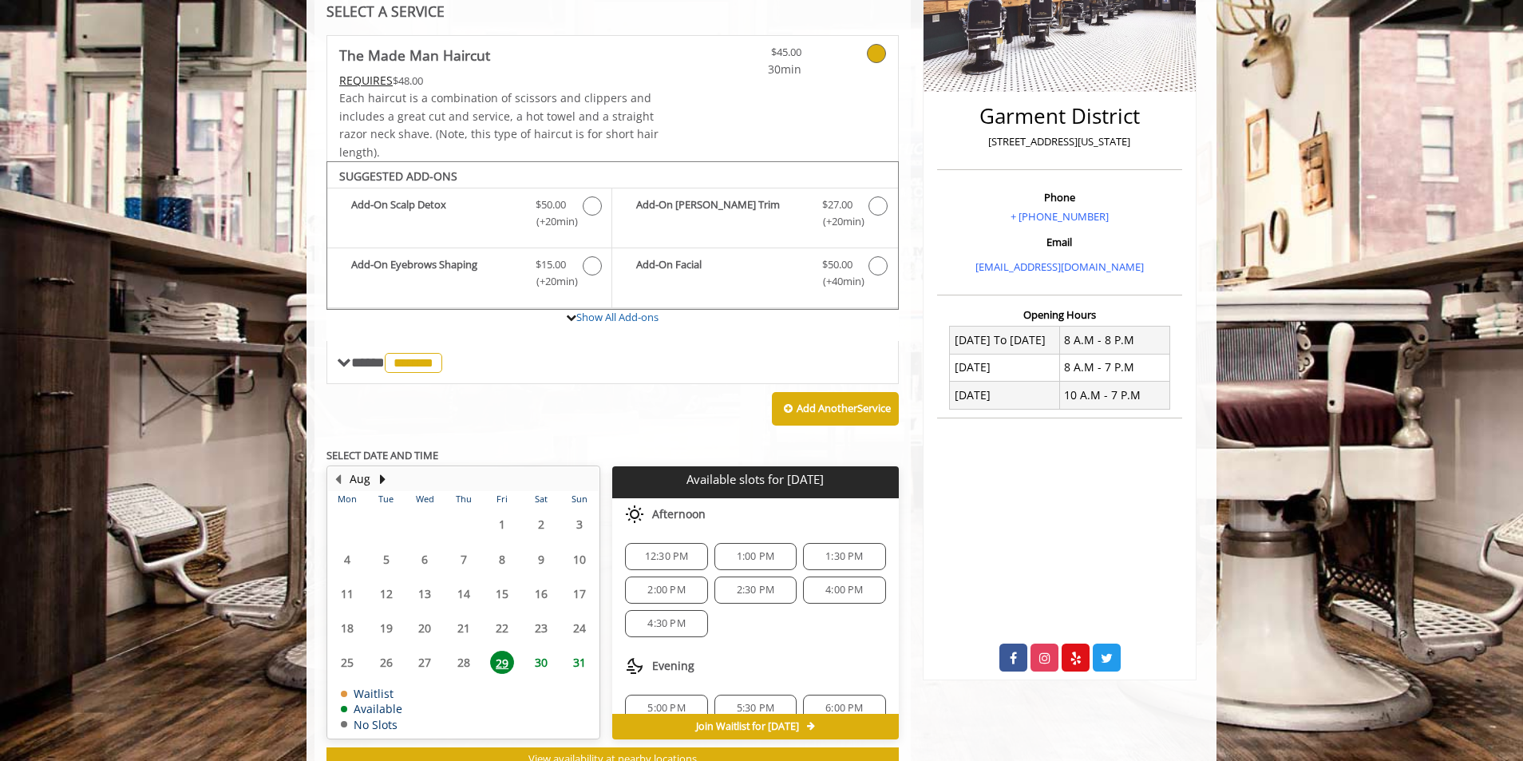
scroll to position [378, 0]
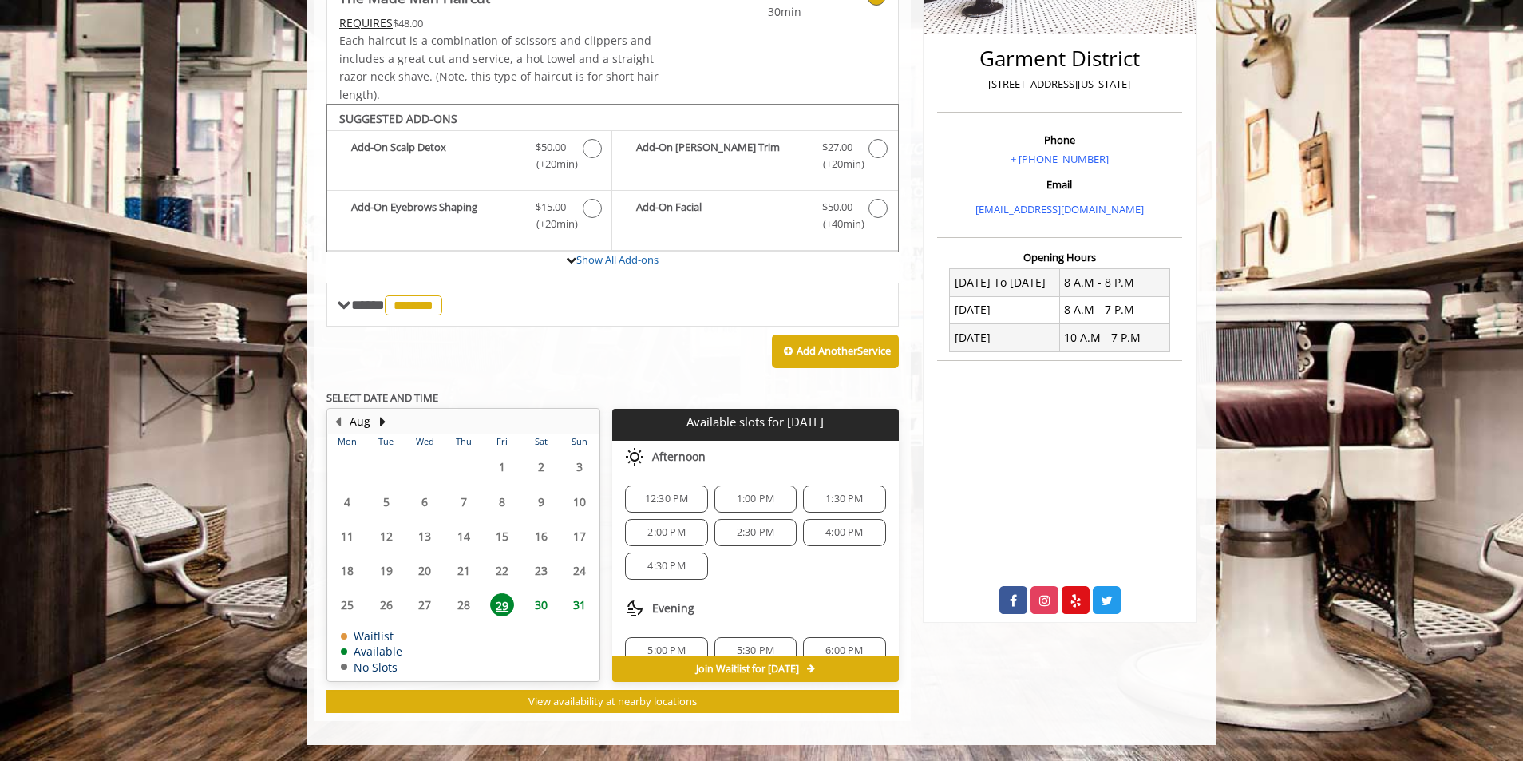
click at [668, 526] on span "2:00 PM" at bounding box center [667, 532] width 38 height 13
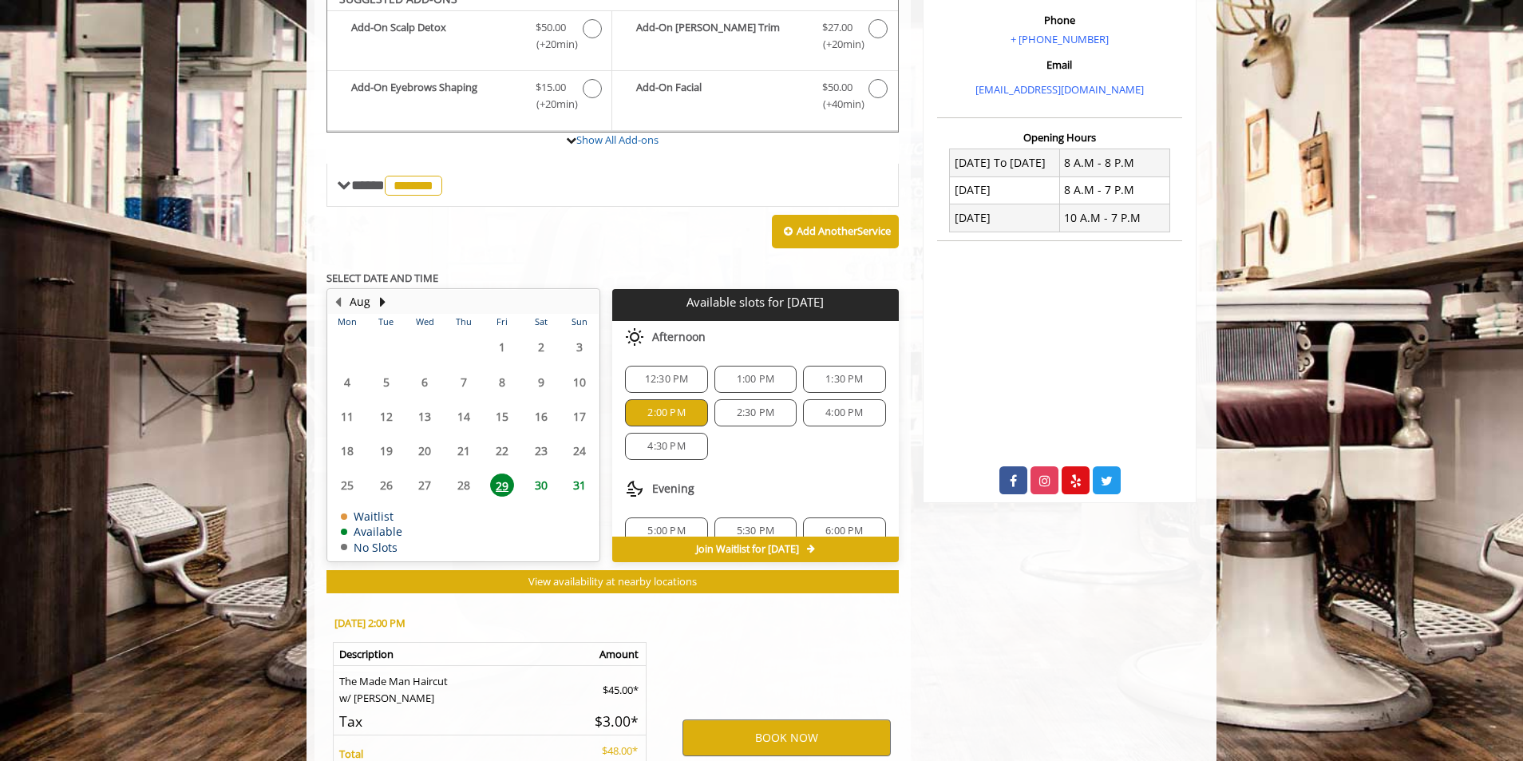
scroll to position [666, 0]
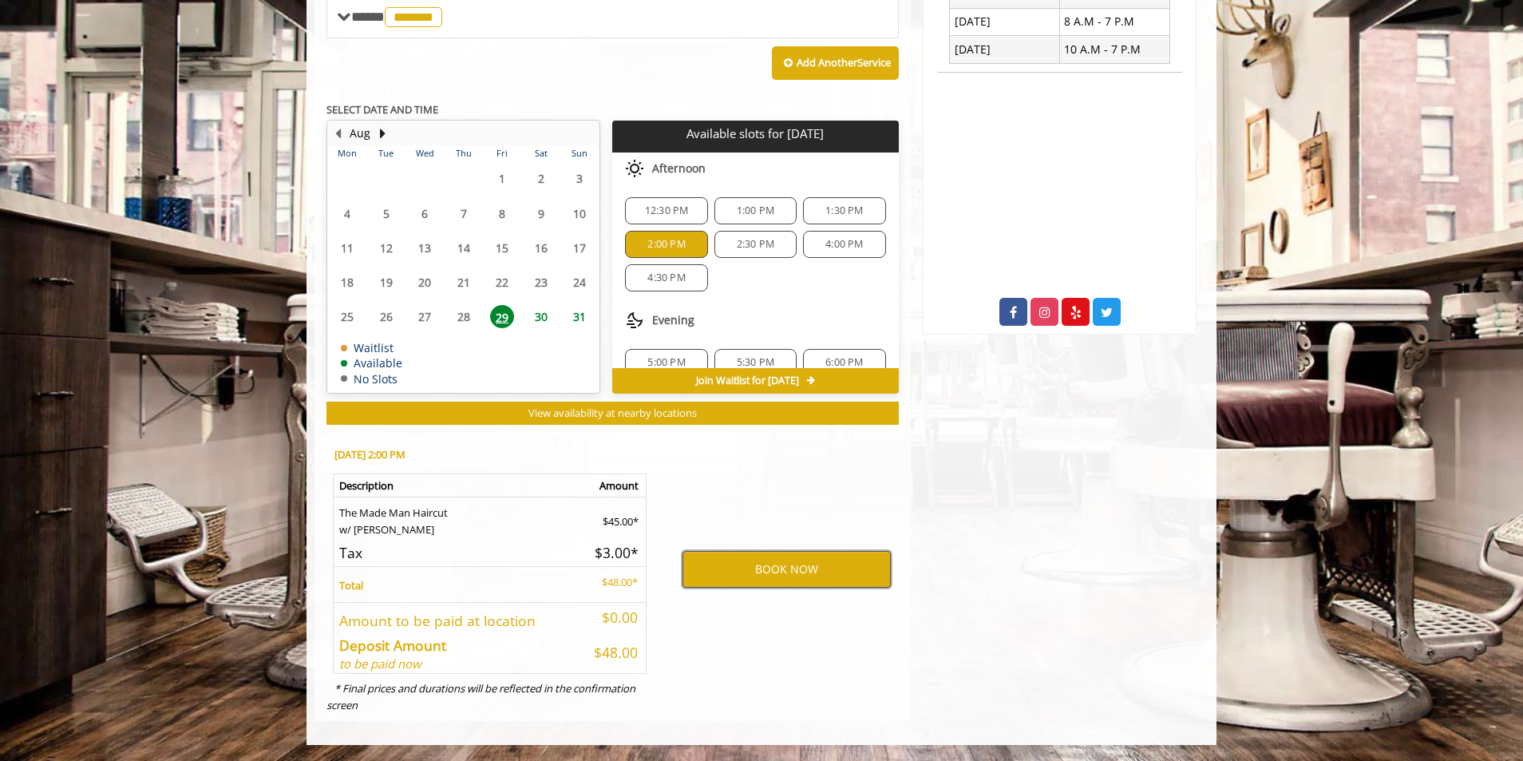
click at [765, 565] on button "BOOK NOW" at bounding box center [787, 569] width 208 height 37
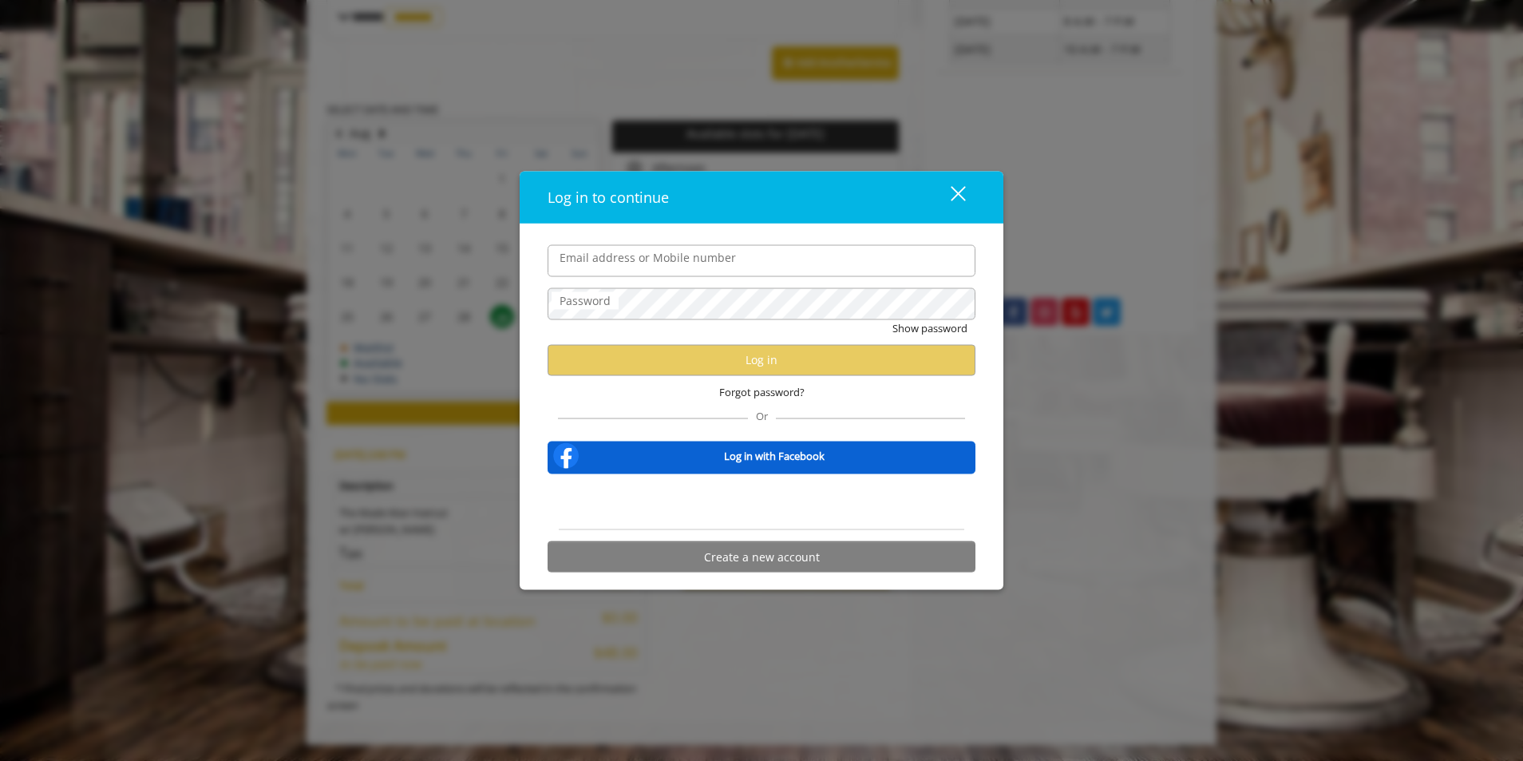
click at [618, 266] on input "Email address or Mobile number" at bounding box center [762, 260] width 428 height 32
type input "**********"
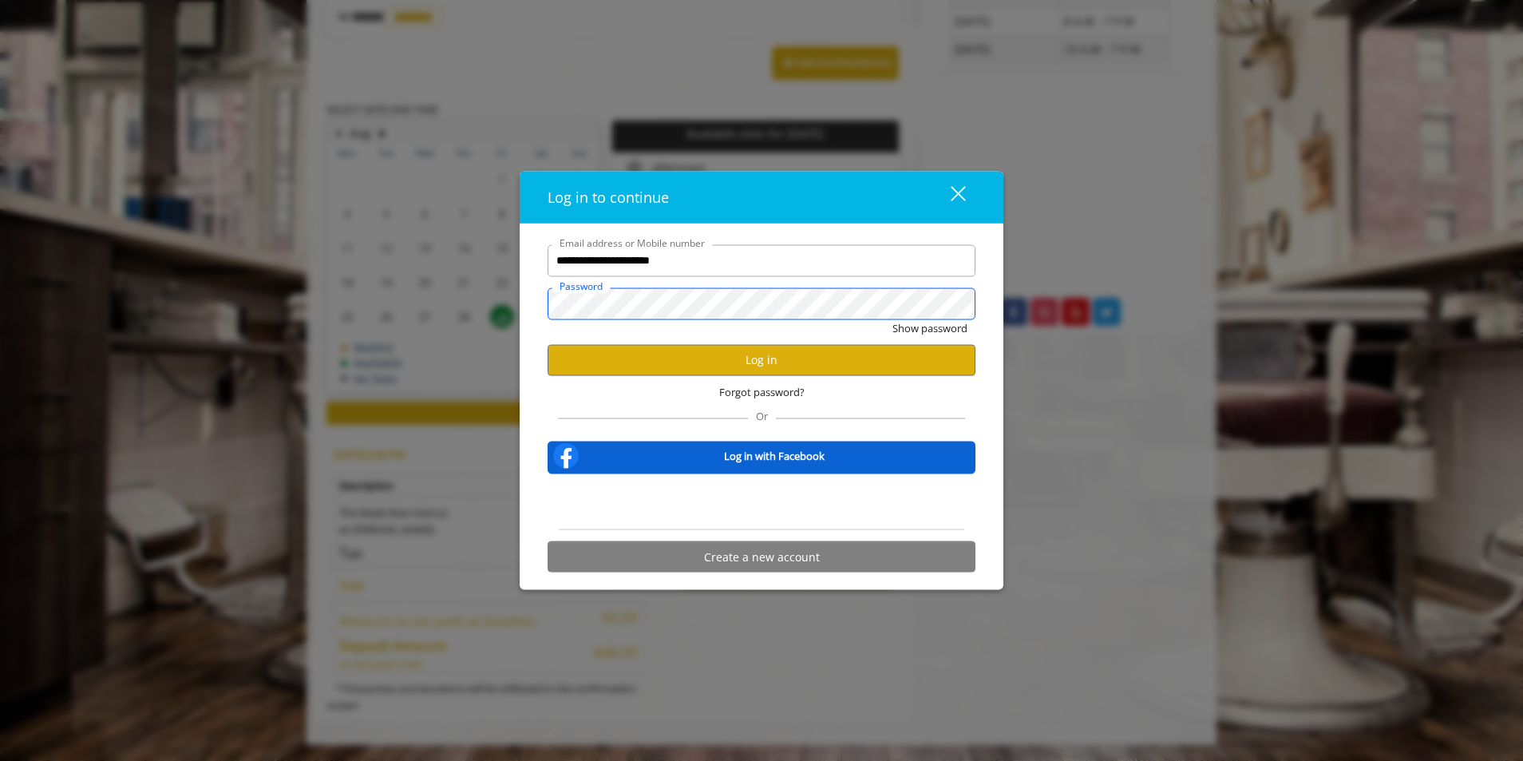
click at [893, 319] on button "Show password" at bounding box center [930, 327] width 75 height 17
click at [692, 353] on button "Log in" at bounding box center [762, 359] width 428 height 31
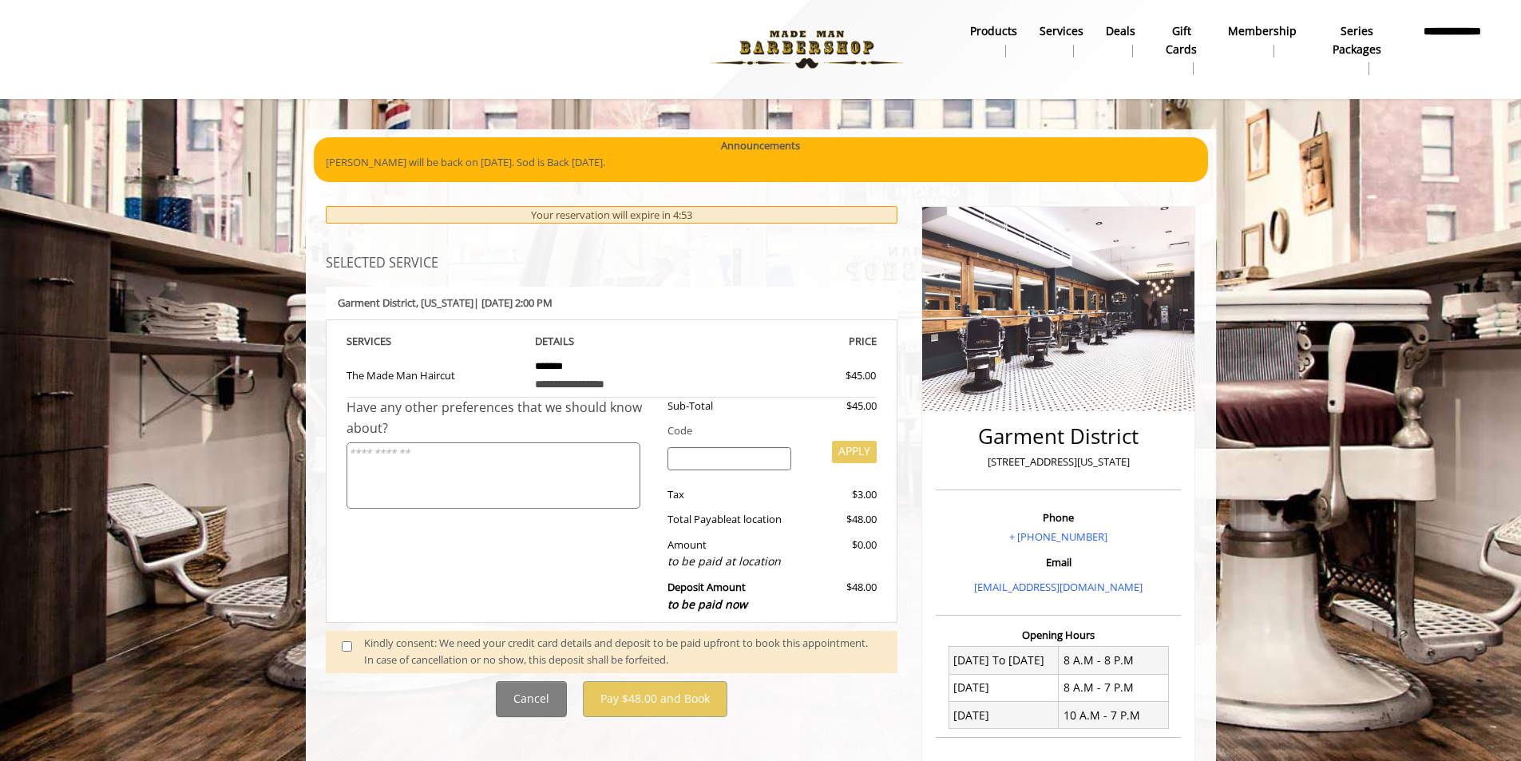
scroll to position [160, 0]
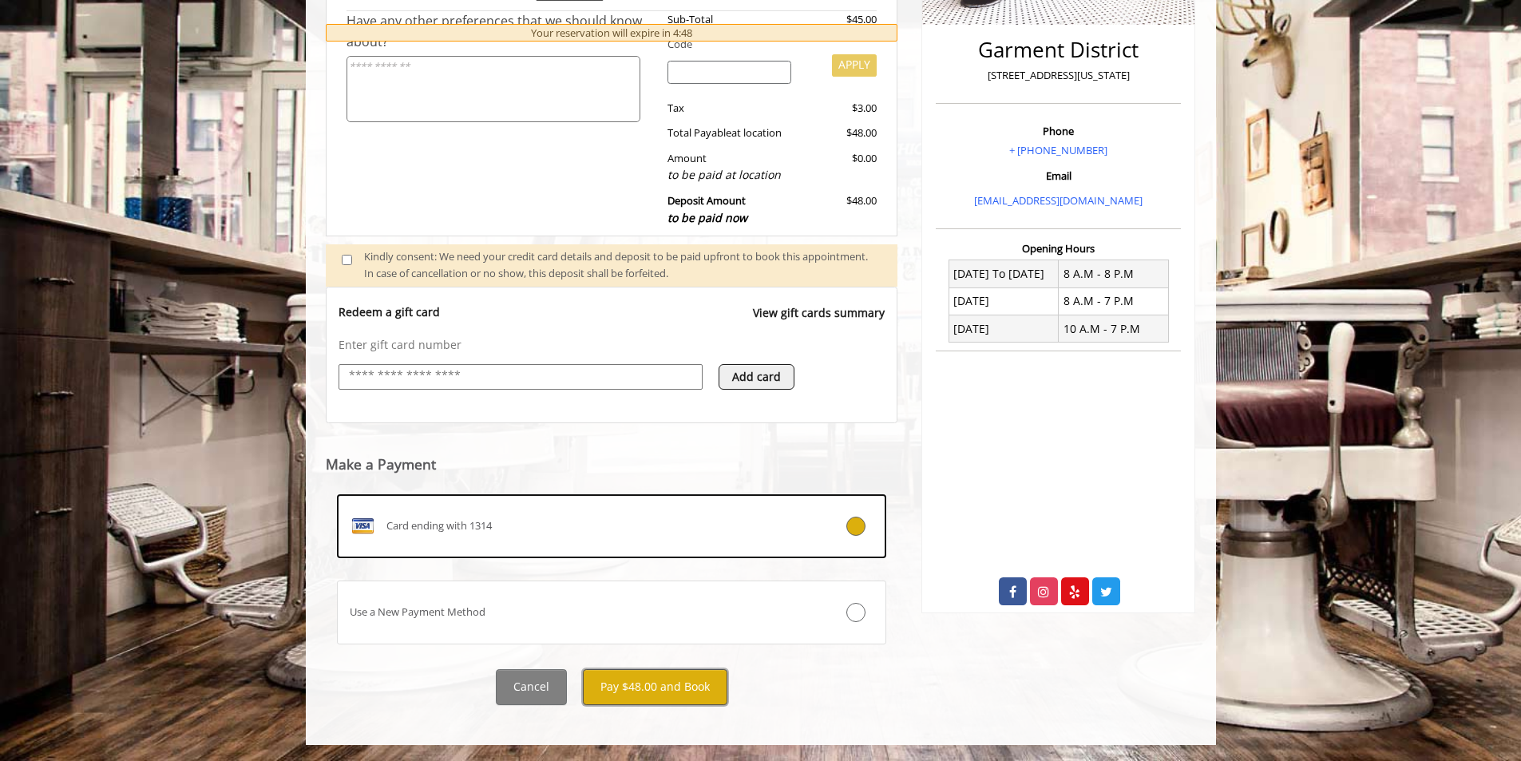
click at [678, 685] on button "Pay $48.00 and Book" at bounding box center [655, 687] width 145 height 36
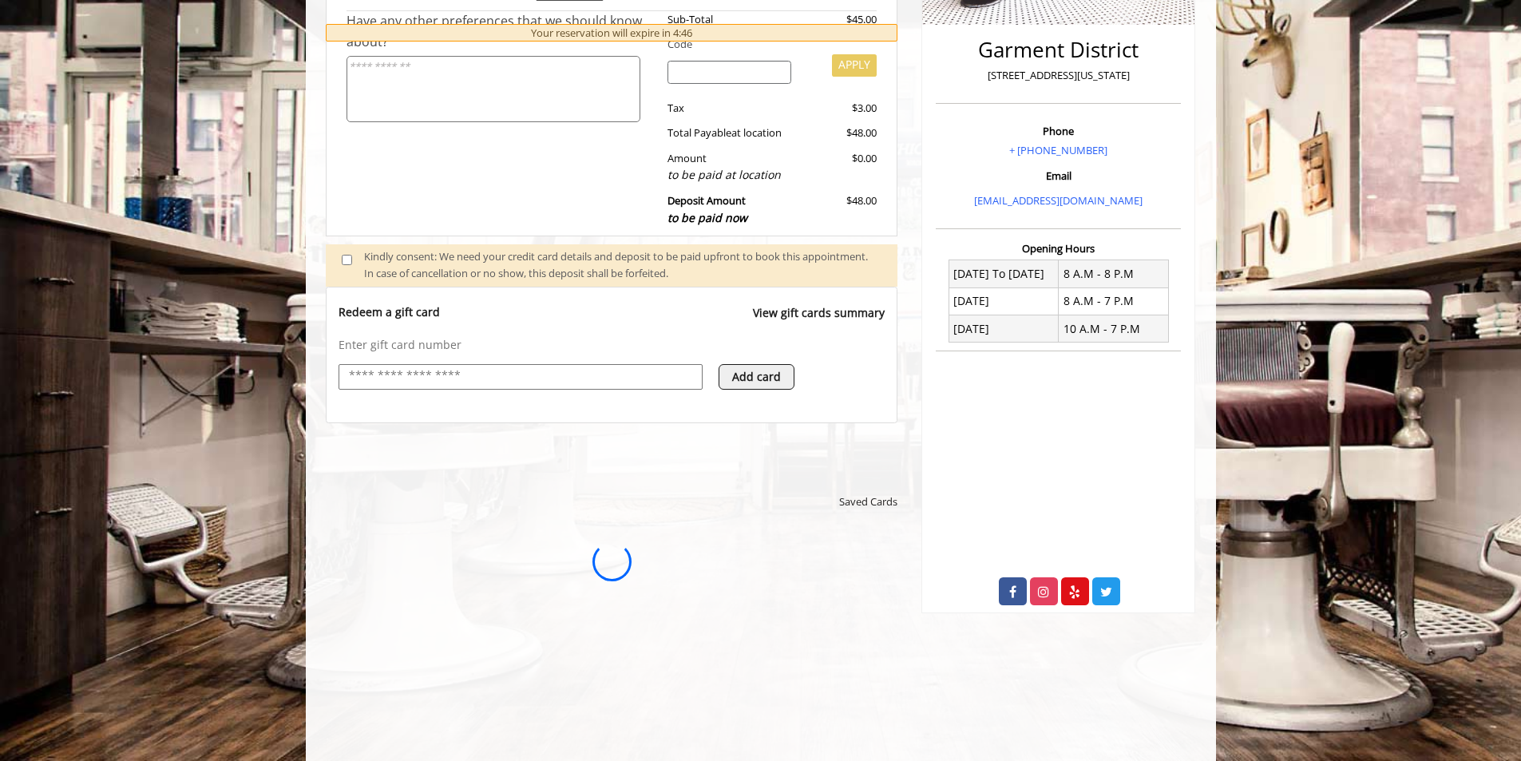
scroll to position [0, 0]
